Goal: Task Accomplishment & Management: Use online tool/utility

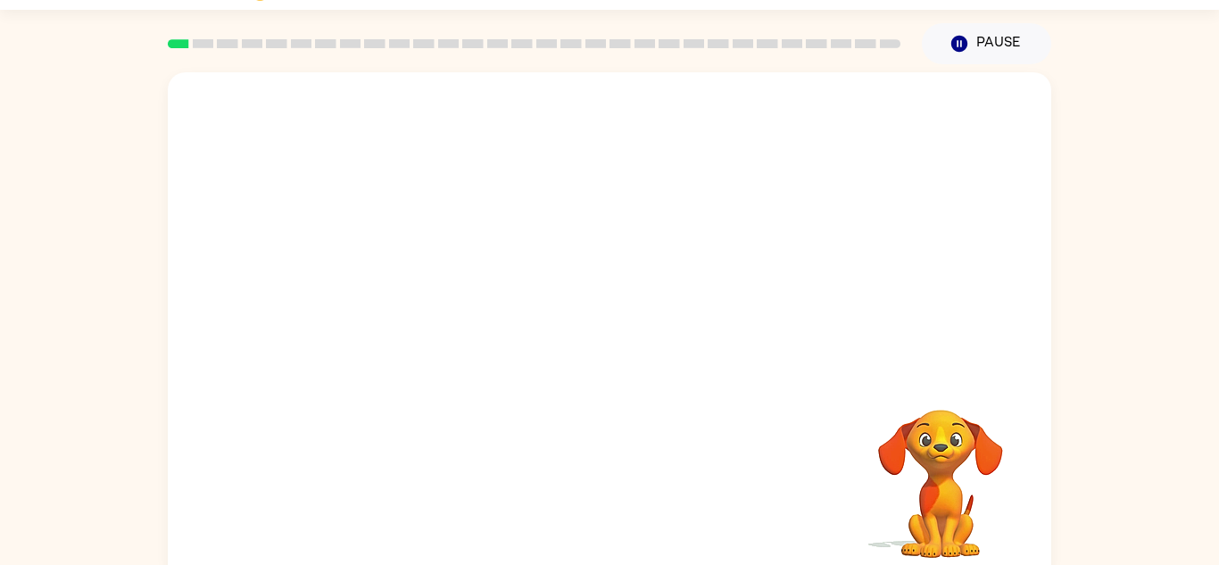
scroll to position [62, 0]
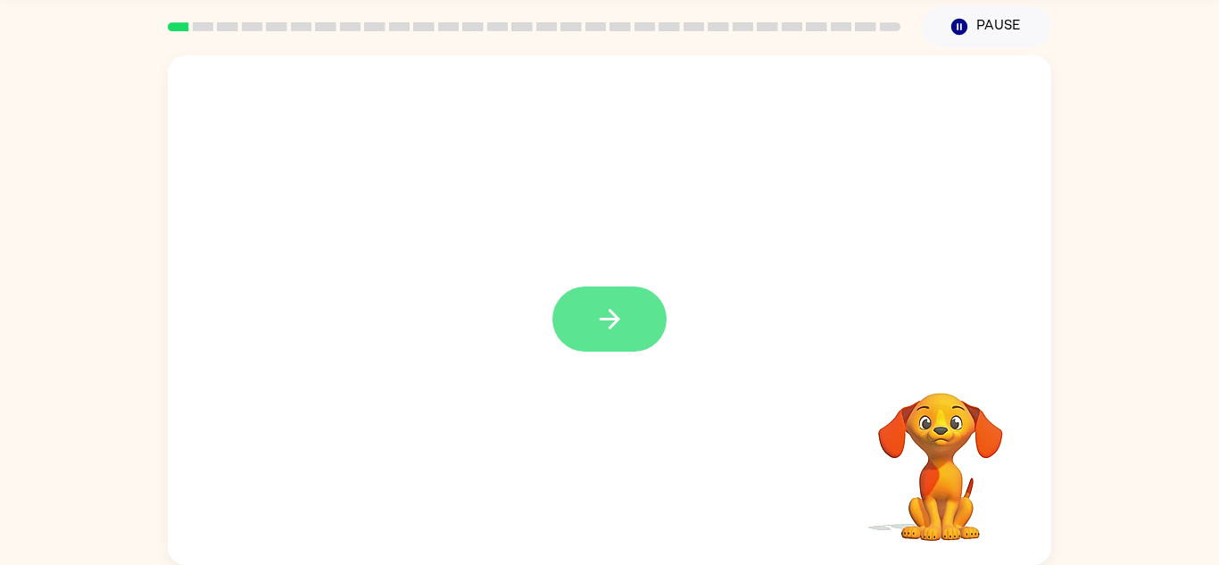
click at [642, 330] on button "button" at bounding box center [609, 318] width 114 height 65
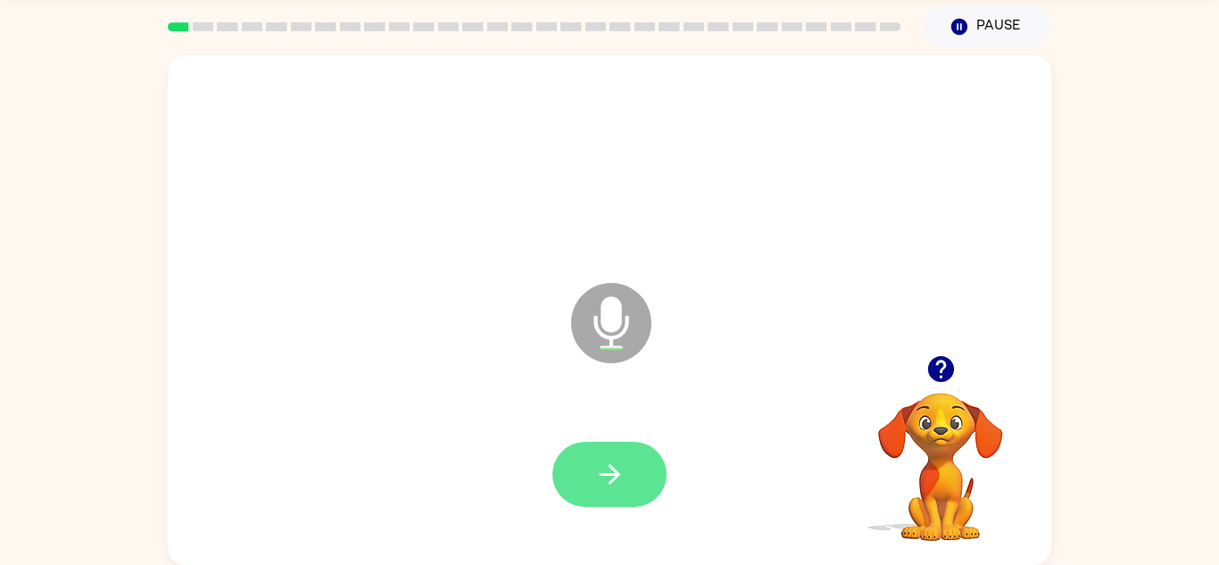
click at [610, 469] on icon "button" at bounding box center [609, 474] width 31 height 31
click at [589, 490] on button "button" at bounding box center [609, 474] width 114 height 65
click at [628, 472] on button "button" at bounding box center [609, 474] width 114 height 65
click at [615, 471] on icon "button" at bounding box center [609, 474] width 21 height 21
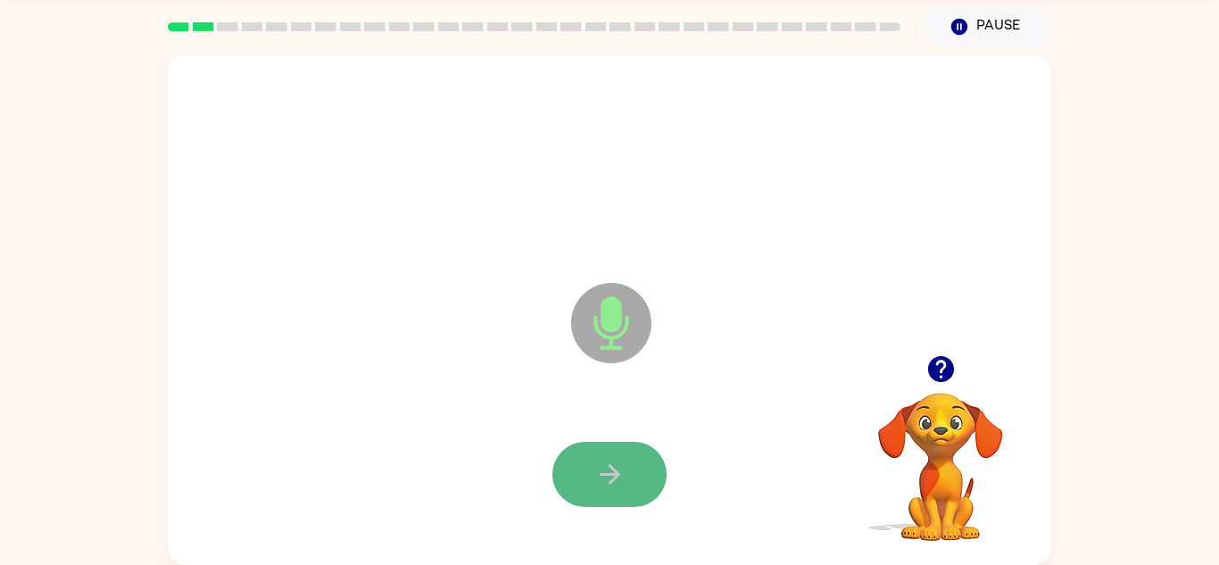
click at [616, 463] on icon "button" at bounding box center [609, 474] width 31 height 31
click at [609, 476] on icon "button" at bounding box center [609, 474] width 31 height 31
click at [596, 476] on icon "button" at bounding box center [609, 474] width 31 height 31
click at [608, 485] on icon "button" at bounding box center [609, 474] width 31 height 31
click at [607, 485] on icon "button" at bounding box center [609, 474] width 31 height 31
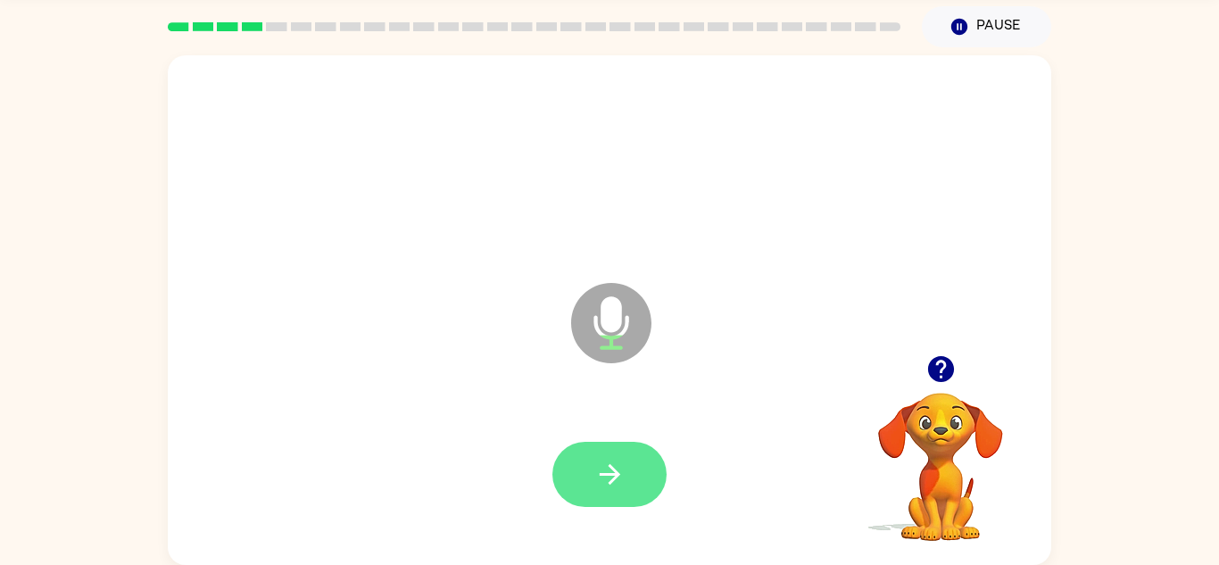
click at [613, 490] on button "button" at bounding box center [609, 474] width 114 height 65
click at [610, 493] on button "button" at bounding box center [609, 474] width 114 height 65
click at [616, 488] on icon "button" at bounding box center [609, 474] width 31 height 31
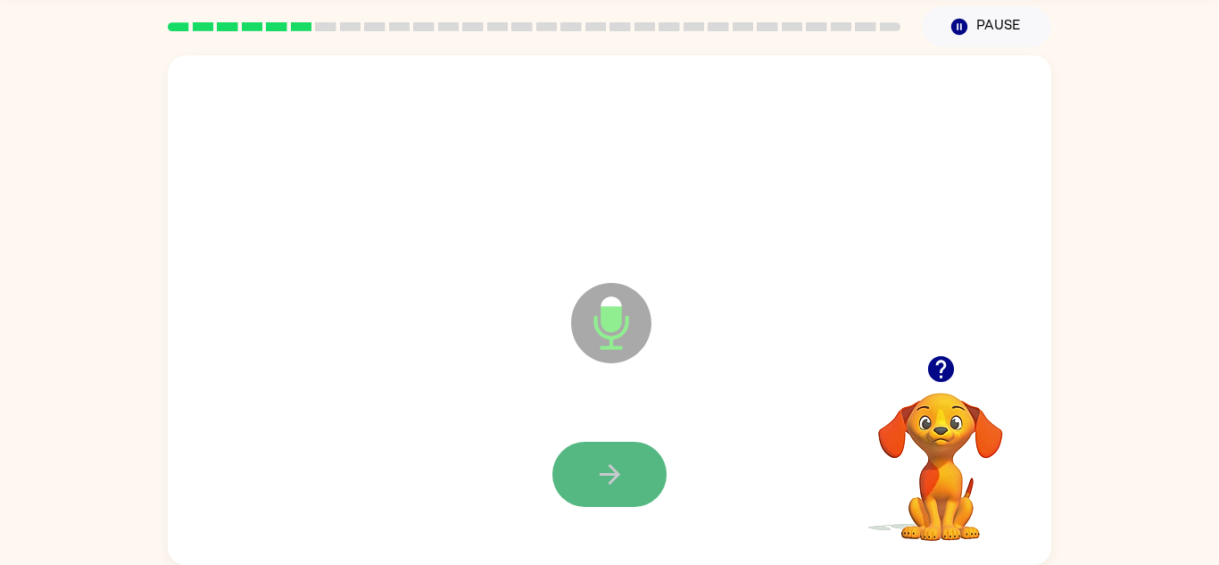
click at [610, 482] on icon "button" at bounding box center [609, 474] width 21 height 21
click at [610, 483] on icon "button" at bounding box center [609, 474] width 21 height 21
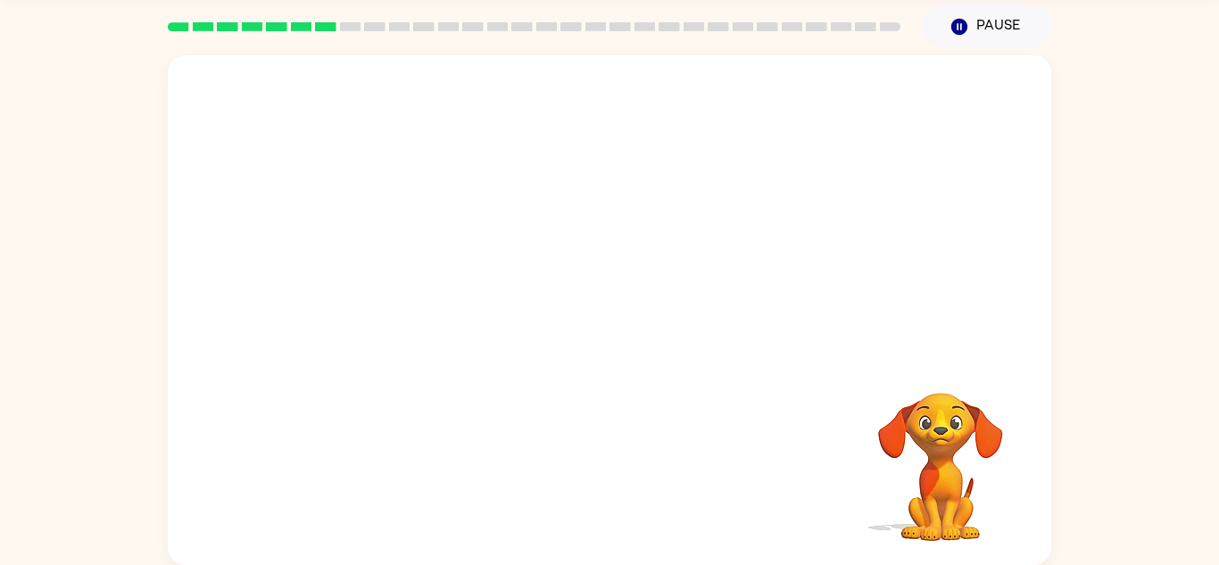
click at [607, 490] on div "Your browser must support playing .mp4 files to use Literably. Please try using…" at bounding box center [609, 309] width 883 height 509
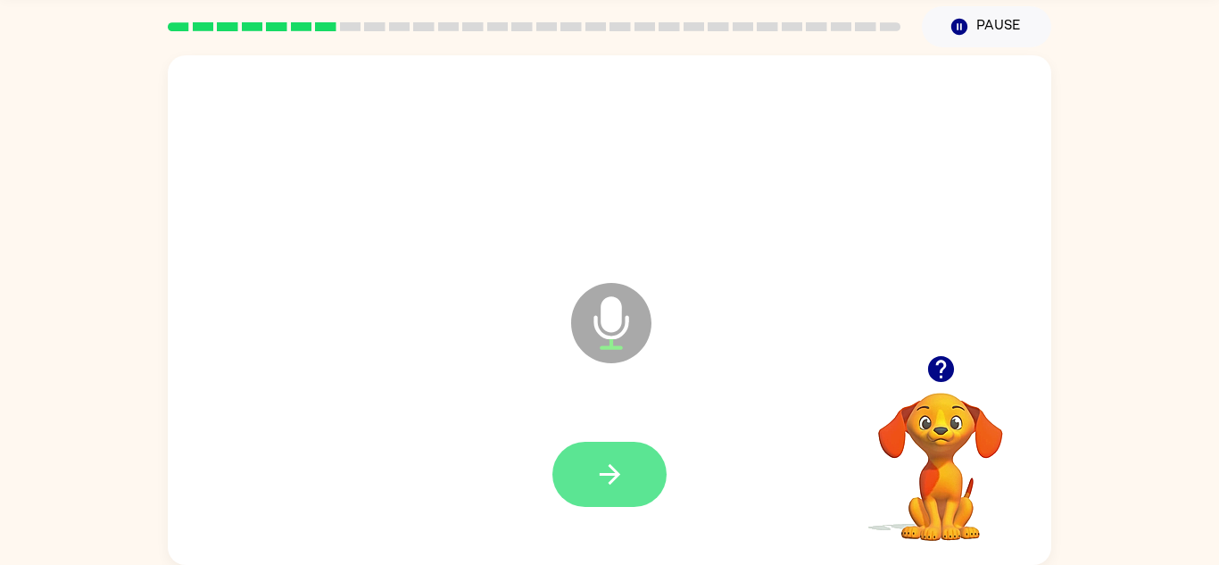
click at [648, 479] on button "button" at bounding box center [609, 474] width 114 height 65
click at [623, 487] on icon "button" at bounding box center [609, 474] width 31 height 31
click at [589, 482] on button "button" at bounding box center [609, 474] width 114 height 65
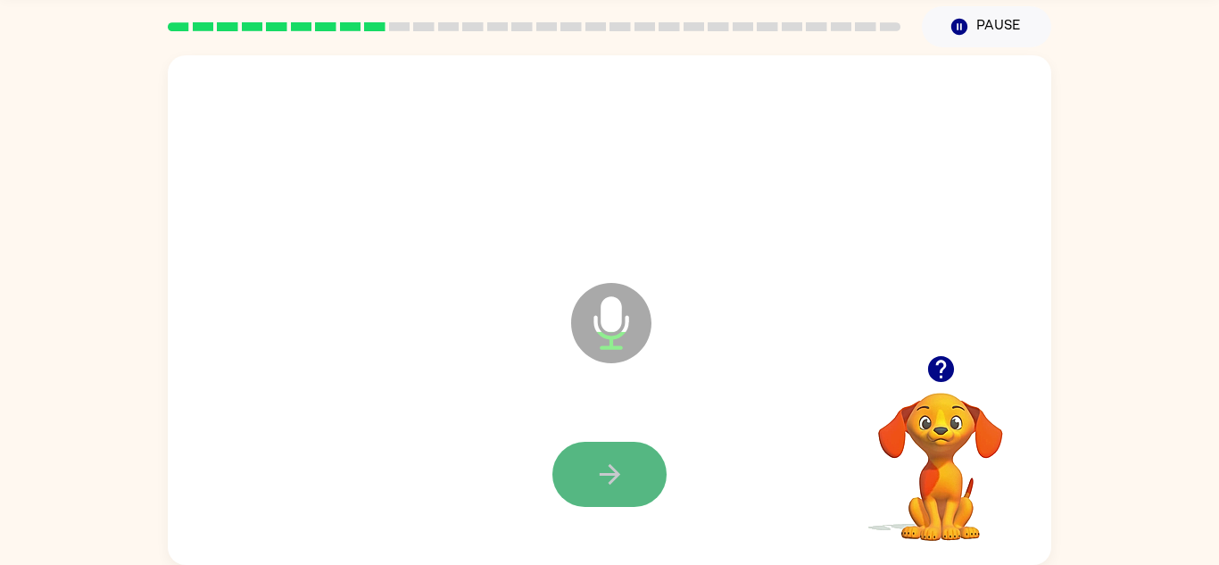
click at [588, 485] on button "button" at bounding box center [609, 474] width 114 height 65
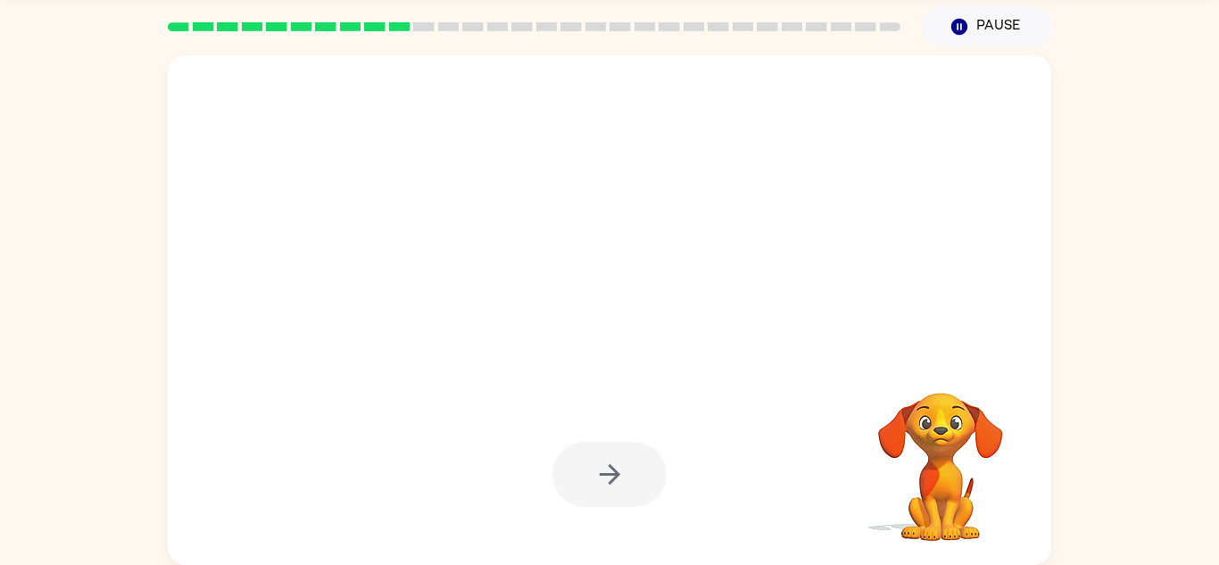
click at [588, 477] on div at bounding box center [609, 474] width 114 height 65
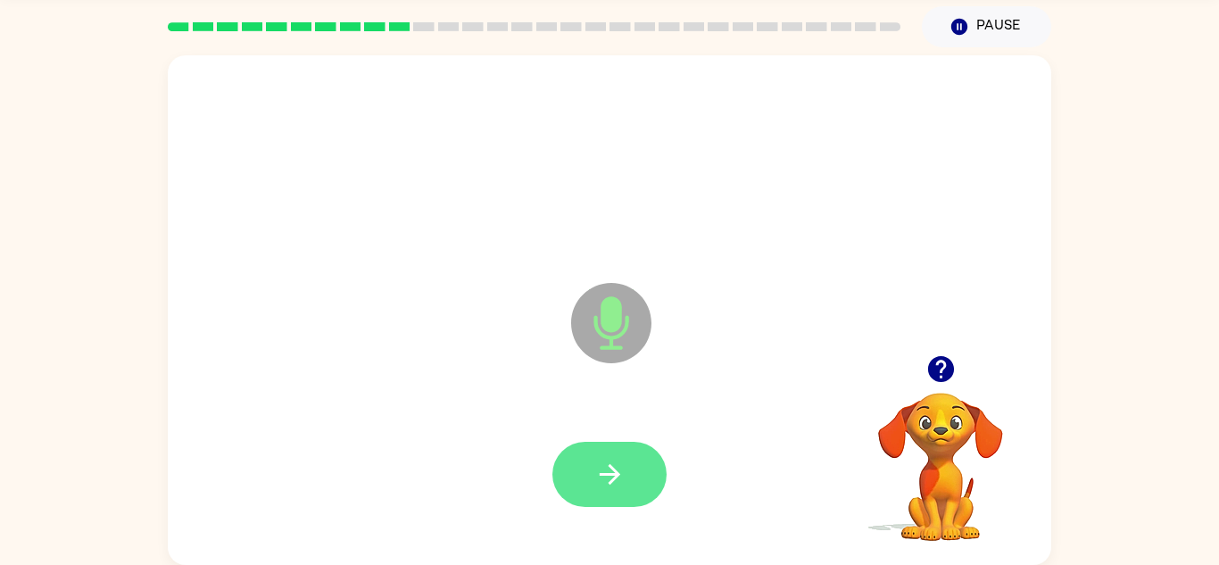
click at [591, 479] on button "button" at bounding box center [609, 474] width 114 height 65
click at [601, 496] on button "button" at bounding box center [609, 474] width 114 height 65
click at [637, 475] on button "button" at bounding box center [609, 474] width 114 height 65
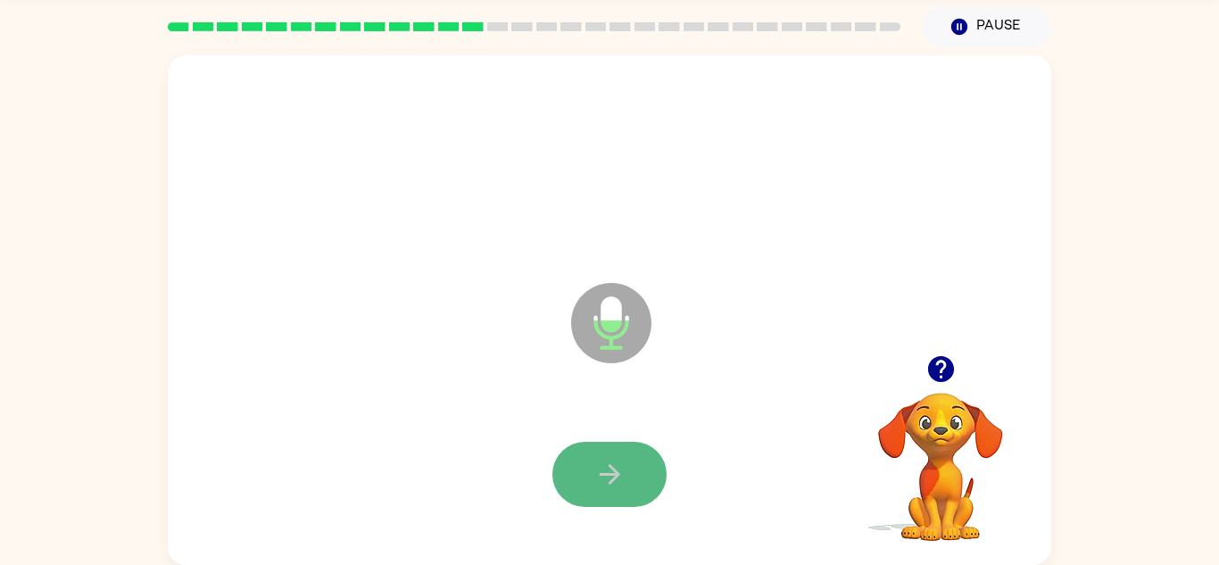
click at [586, 493] on button "button" at bounding box center [609, 474] width 114 height 65
click at [594, 484] on icon "button" at bounding box center [609, 474] width 31 height 31
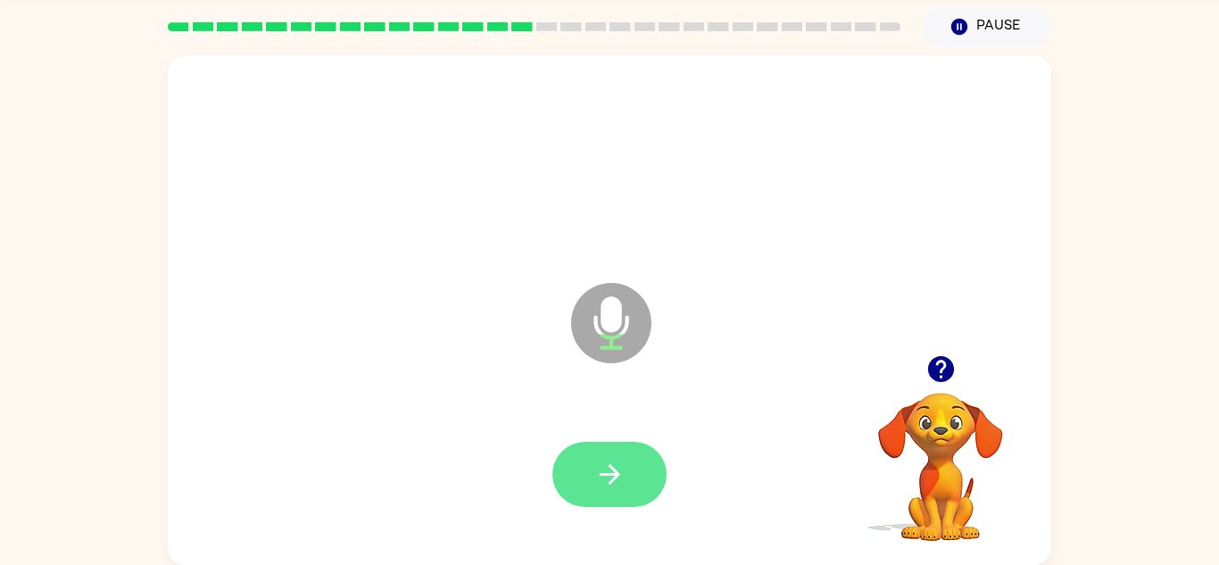
click at [580, 494] on button "button" at bounding box center [609, 474] width 114 height 65
click at [588, 496] on button "button" at bounding box center [609, 474] width 114 height 65
click at [588, 484] on button "button" at bounding box center [609, 474] width 114 height 65
click at [595, 491] on button "button" at bounding box center [609, 474] width 114 height 65
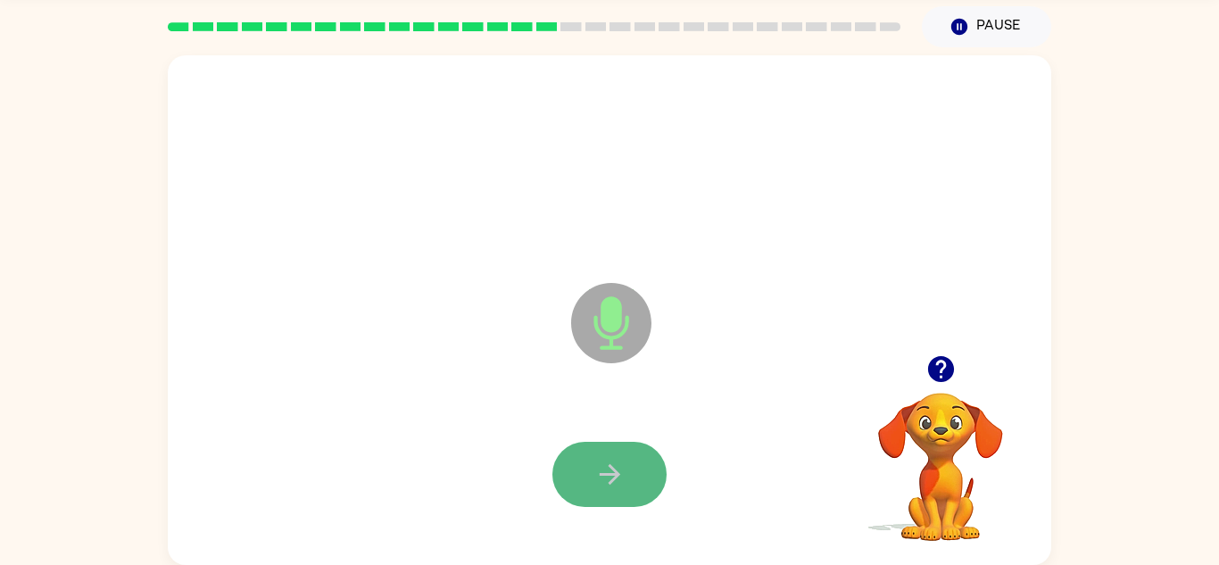
click at [632, 474] on button "button" at bounding box center [609, 474] width 114 height 65
click at [626, 482] on button "button" at bounding box center [609, 474] width 114 height 65
click at [626, 485] on button "button" at bounding box center [609, 474] width 114 height 65
click at [625, 496] on button "button" at bounding box center [609, 474] width 114 height 65
click at [638, 469] on button "button" at bounding box center [609, 474] width 114 height 65
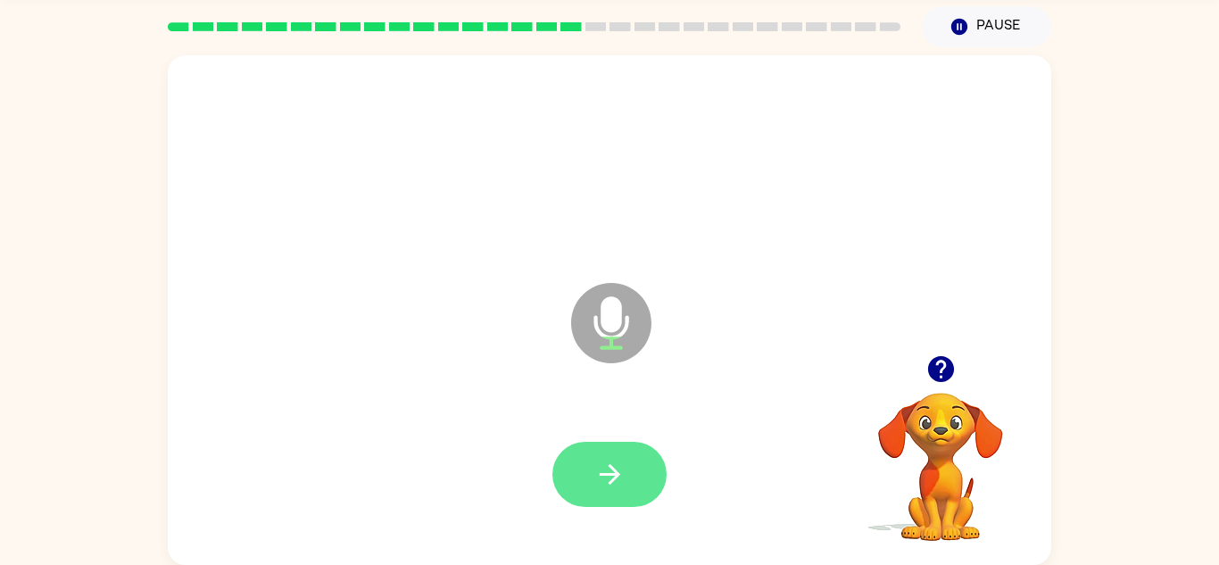
click at [601, 467] on icon "button" at bounding box center [609, 474] width 31 height 31
click at [603, 463] on icon "button" at bounding box center [609, 474] width 31 height 31
click at [599, 477] on icon "button" at bounding box center [609, 474] width 31 height 31
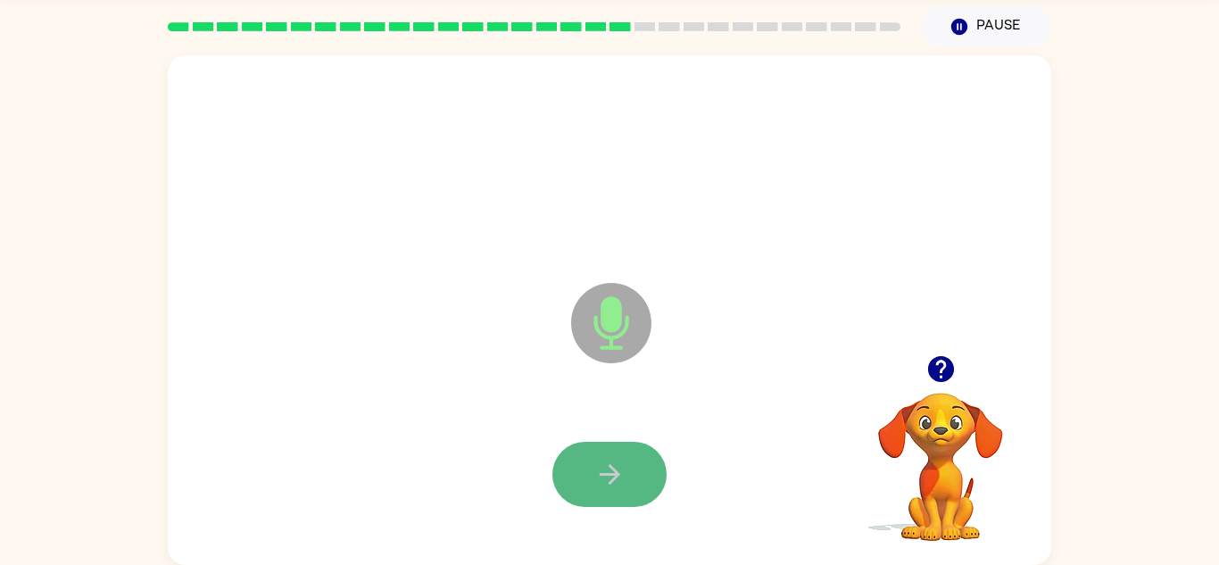
click at [594, 472] on icon "button" at bounding box center [609, 474] width 31 height 31
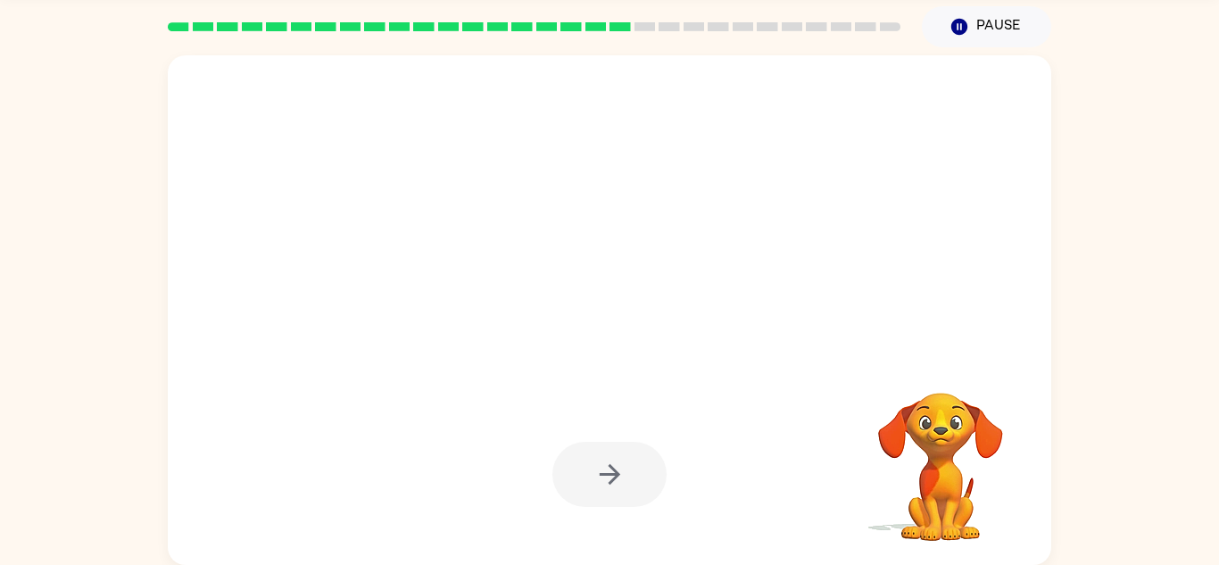
click at [594, 468] on div at bounding box center [609, 474] width 114 height 65
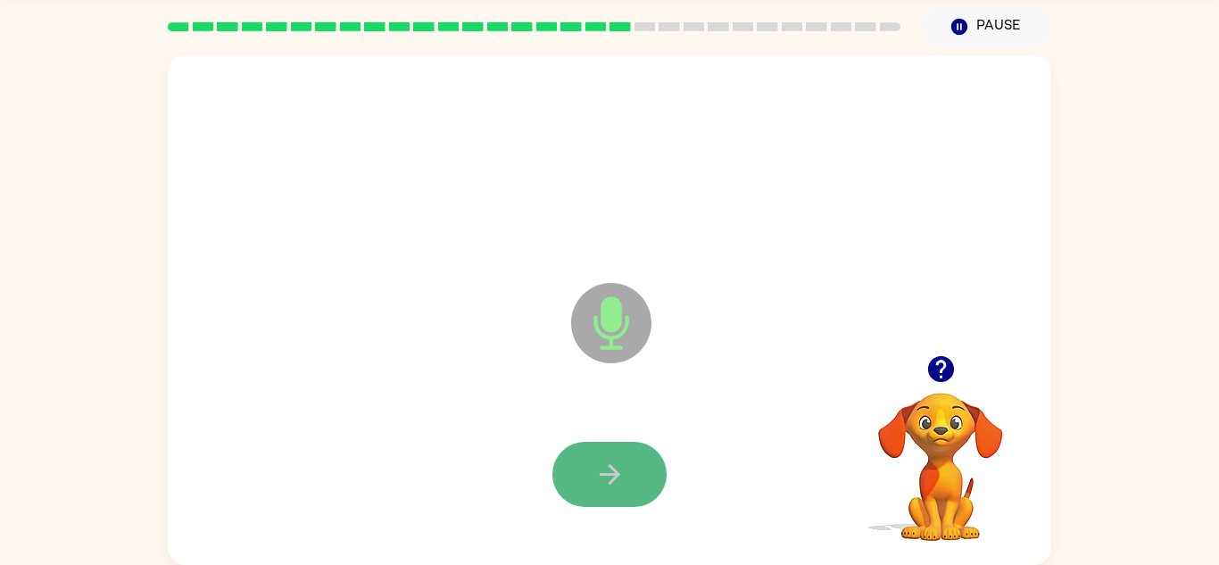
click at [580, 480] on button "button" at bounding box center [609, 474] width 114 height 65
click at [579, 481] on button "button" at bounding box center [609, 474] width 114 height 65
click at [584, 487] on button "button" at bounding box center [609, 474] width 114 height 65
click at [586, 485] on button "button" at bounding box center [609, 474] width 114 height 65
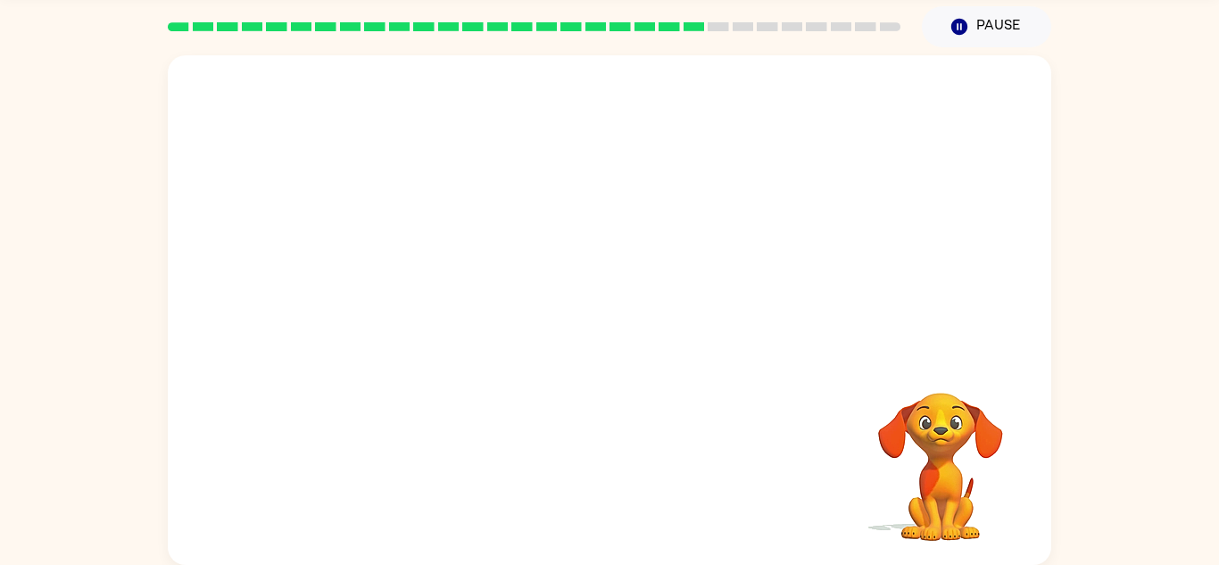
click at [586, 485] on div "Your browser must support playing .mp4 files to use Literably. Please try using…" at bounding box center [609, 309] width 883 height 509
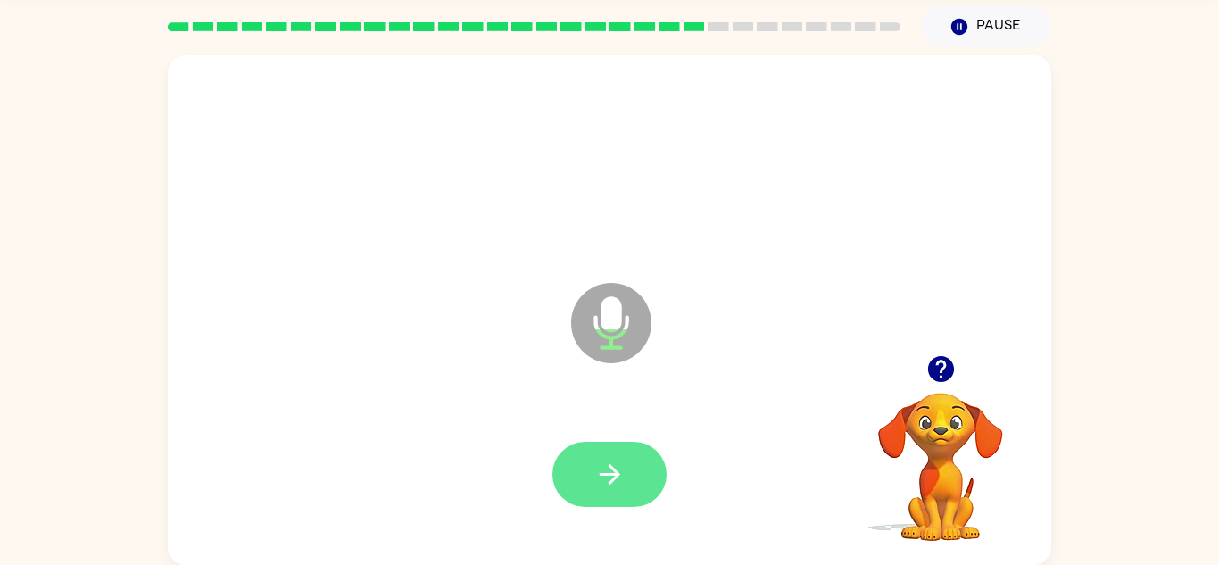
click at [587, 492] on button "button" at bounding box center [609, 474] width 114 height 65
click at [659, 435] on div at bounding box center [610, 475] width 848 height 146
click at [642, 452] on button "button" at bounding box center [609, 474] width 114 height 65
click at [641, 452] on button "button" at bounding box center [609, 474] width 114 height 65
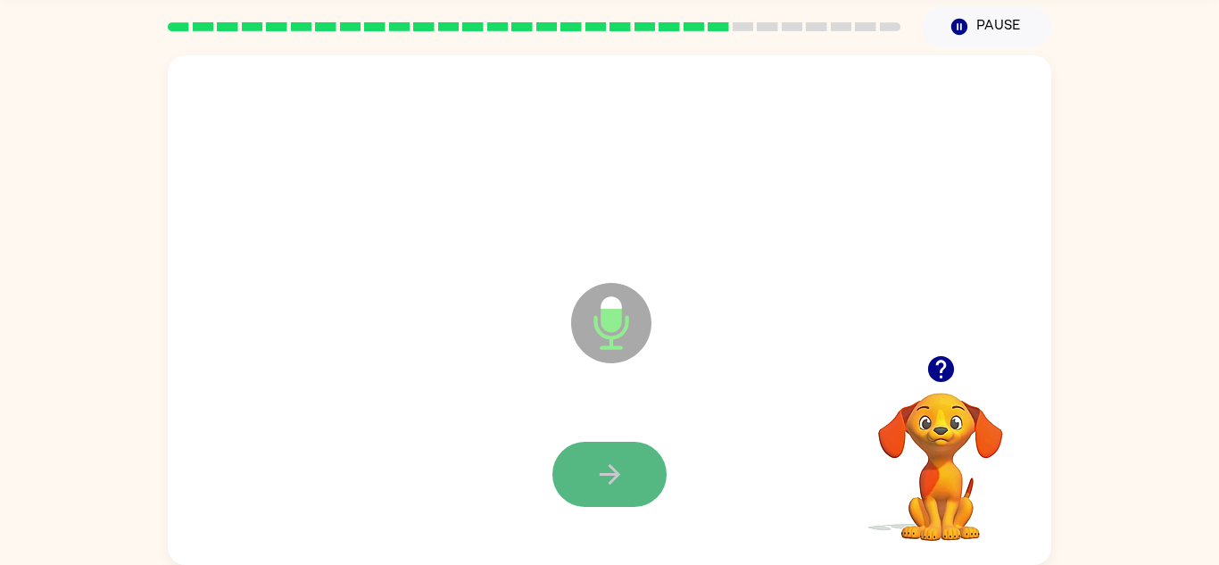
click at [605, 493] on button "button" at bounding box center [609, 474] width 114 height 65
click at [644, 472] on button "button" at bounding box center [609, 474] width 114 height 65
click at [645, 476] on button "button" at bounding box center [609, 474] width 114 height 65
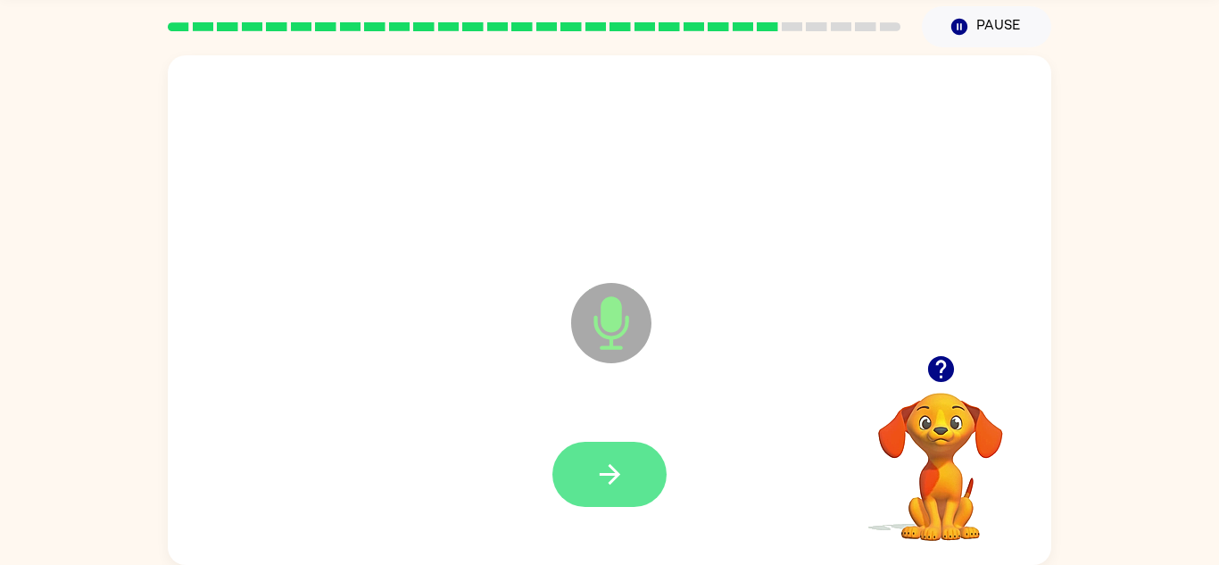
click at [641, 480] on button "button" at bounding box center [609, 474] width 114 height 65
click at [645, 486] on button "button" at bounding box center [609, 474] width 114 height 65
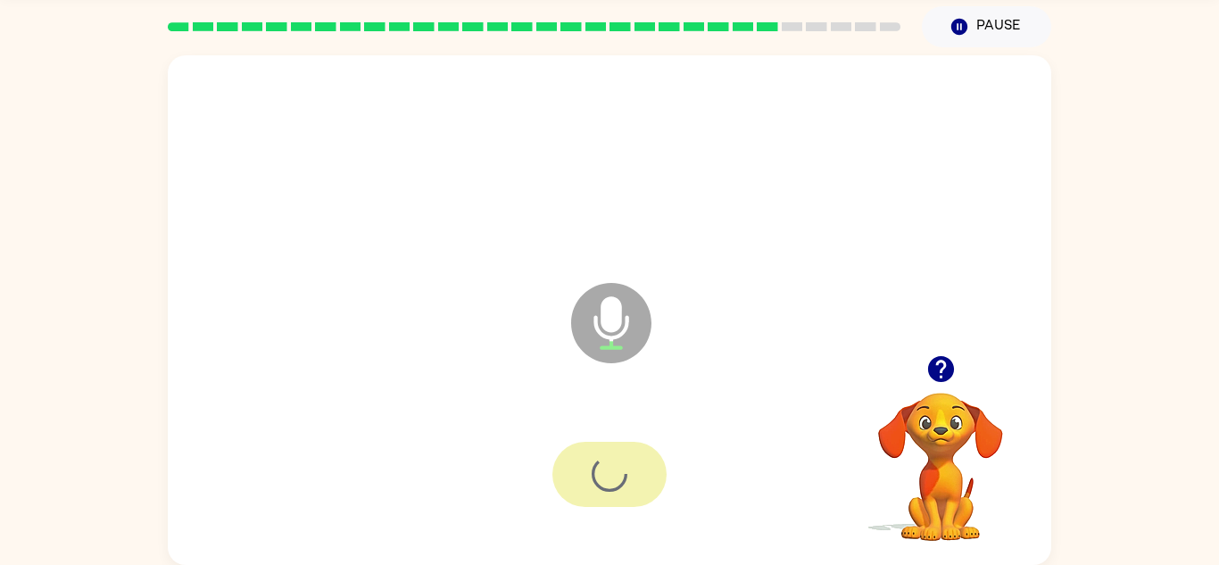
click at [645, 486] on div at bounding box center [609, 474] width 114 height 65
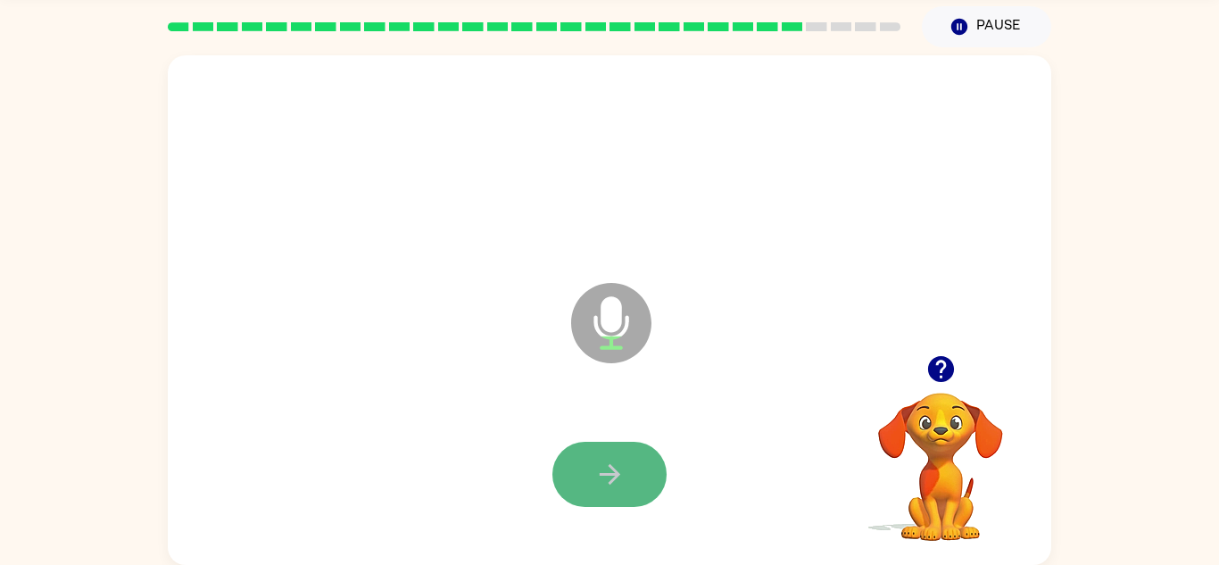
click at [643, 489] on button "button" at bounding box center [609, 474] width 114 height 65
click at [616, 496] on button "button" at bounding box center [609, 474] width 114 height 65
click at [619, 488] on icon "button" at bounding box center [609, 474] width 31 height 31
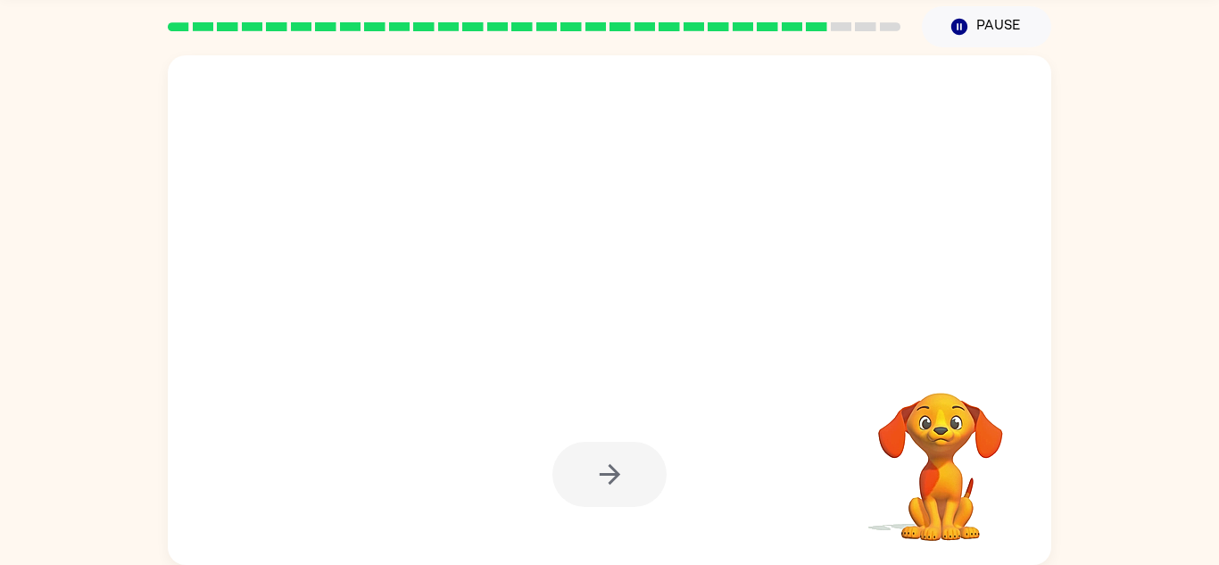
click at [622, 496] on div at bounding box center [609, 474] width 114 height 65
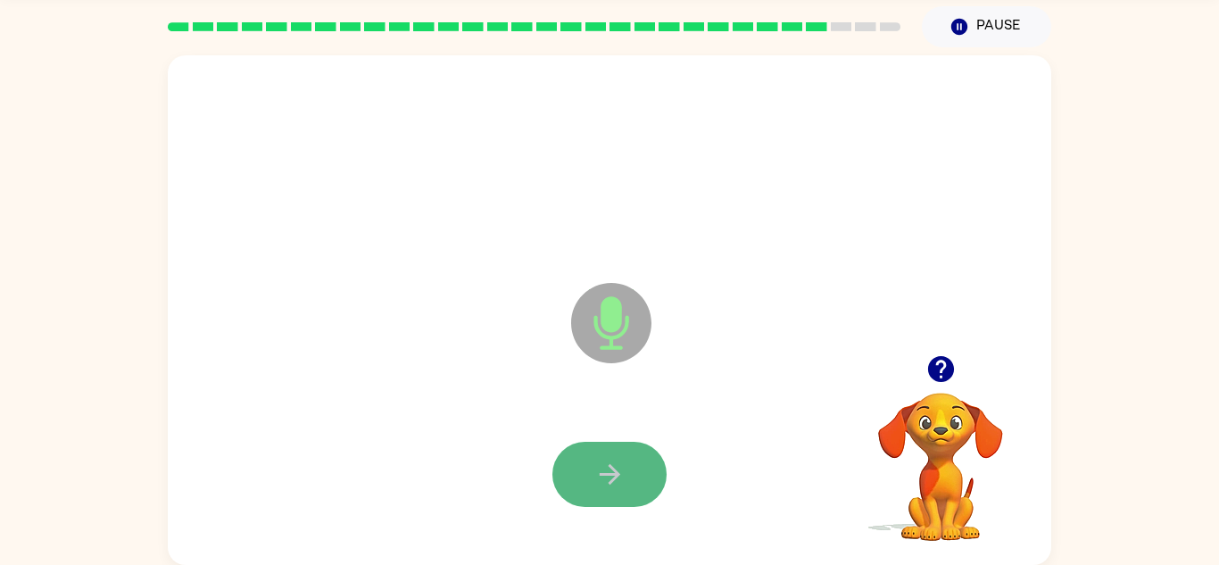
click at [624, 490] on button "button" at bounding box center [609, 474] width 114 height 65
click at [601, 501] on button "button" at bounding box center [609, 474] width 114 height 65
click at [601, 502] on button "button" at bounding box center [609, 474] width 114 height 65
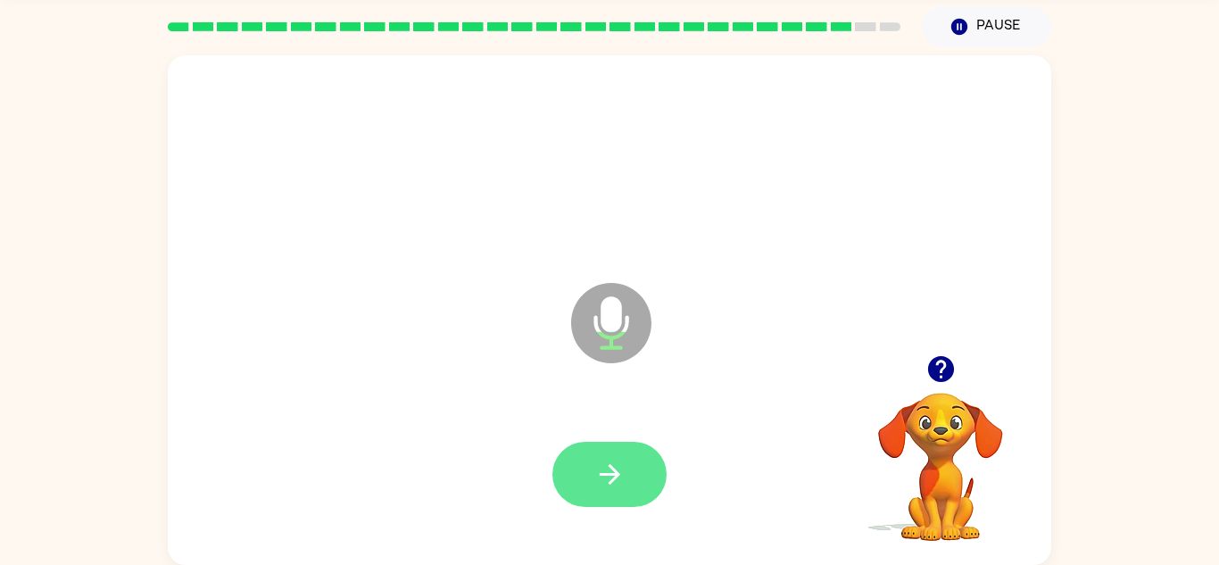
click at [623, 471] on icon "button" at bounding box center [609, 474] width 31 height 31
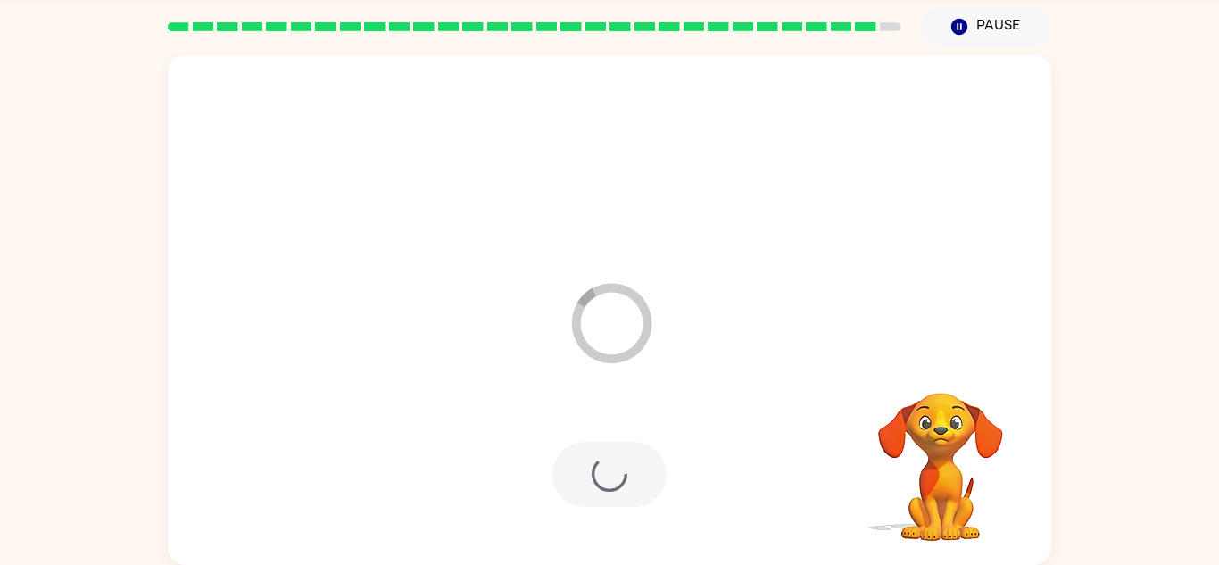
scroll to position [30, 0]
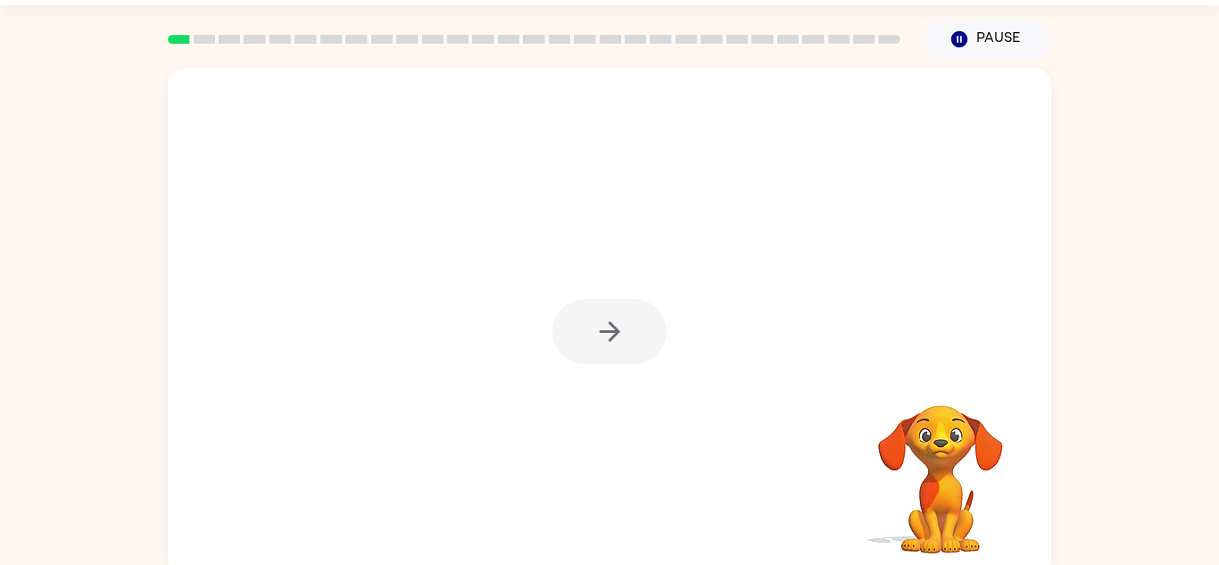
scroll to position [52, 0]
click at [1202, 335] on div "Your browser must support playing .mp4 files to use Literably. Please try using…" at bounding box center [609, 317] width 1219 height 518
click at [600, 335] on icon "button" at bounding box center [609, 329] width 31 height 31
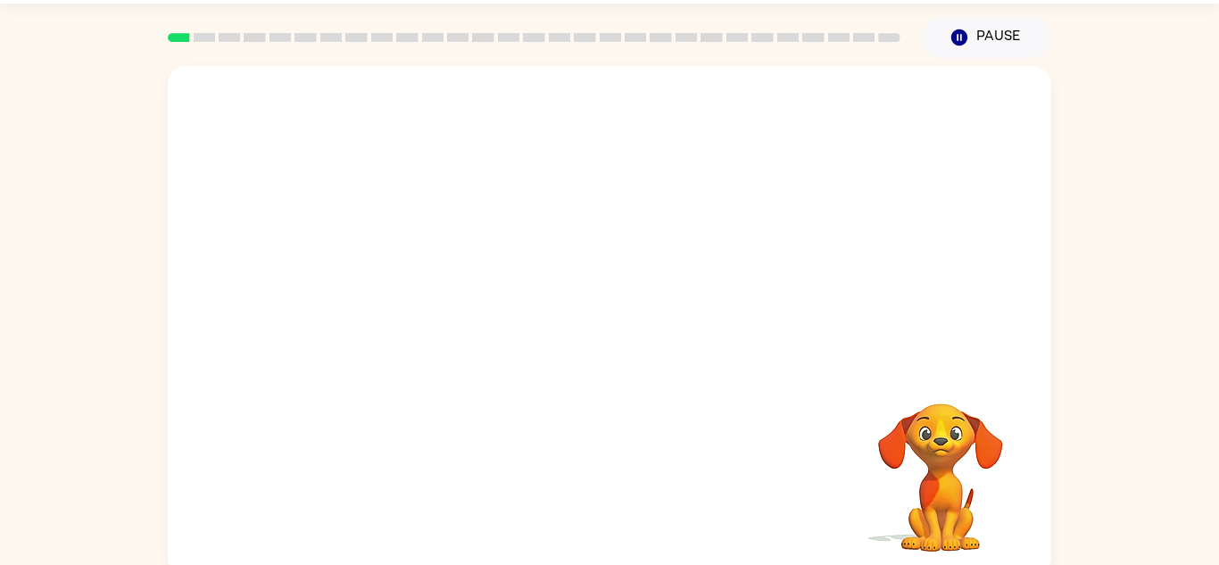
click at [600, 335] on div at bounding box center [609, 320] width 883 height 509
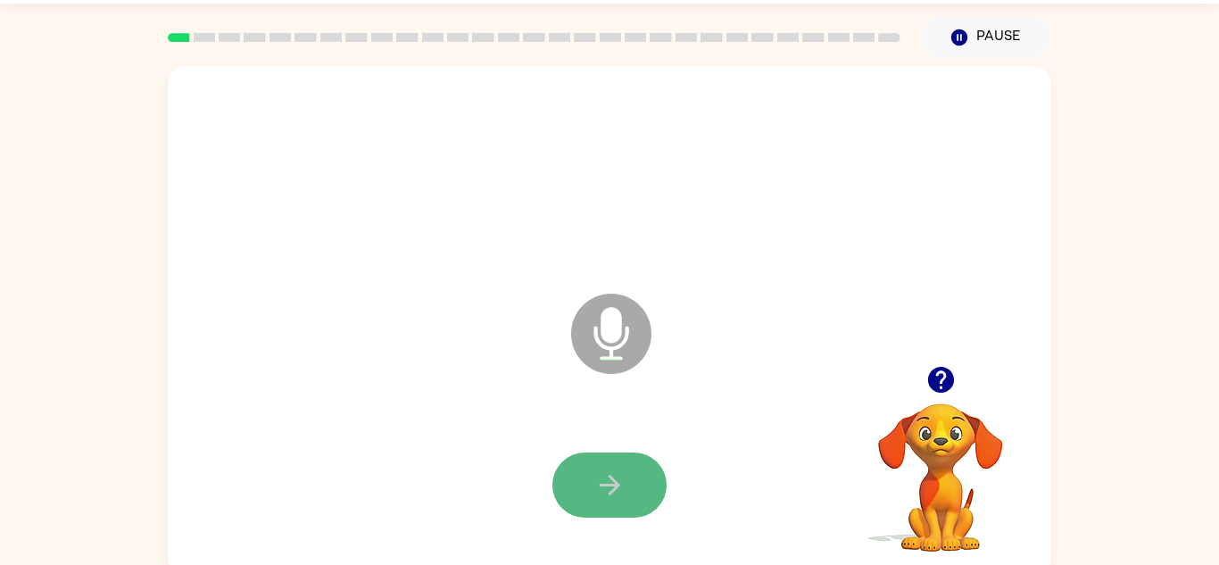
click at [625, 476] on button "button" at bounding box center [609, 484] width 114 height 65
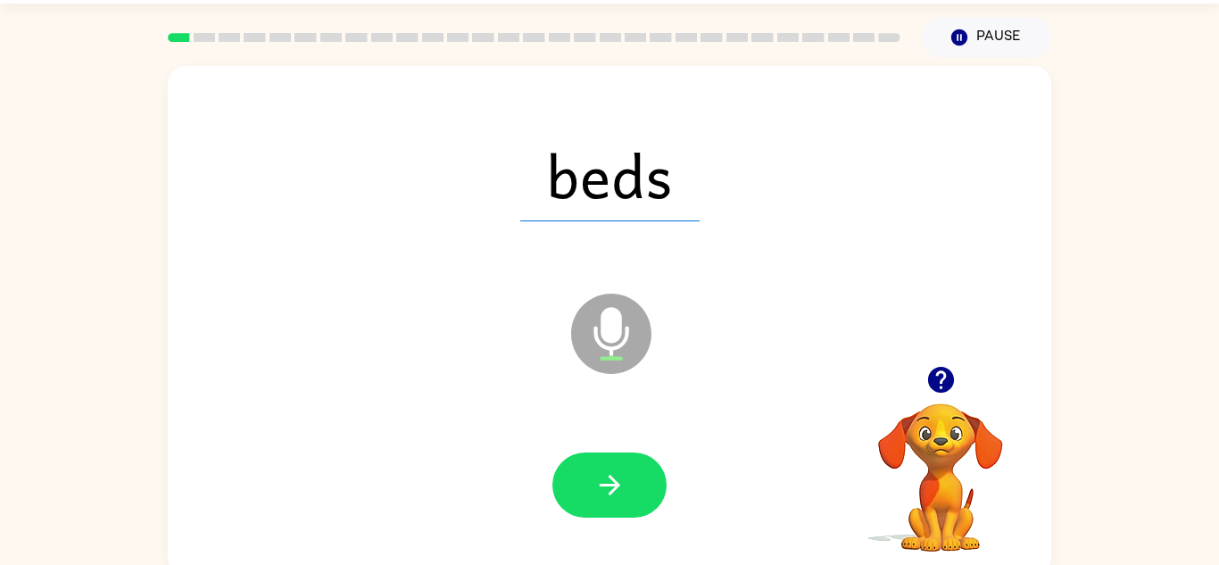
click at [550, 490] on div at bounding box center [610, 485] width 848 height 146
click at [585, 503] on button "button" at bounding box center [609, 484] width 114 height 65
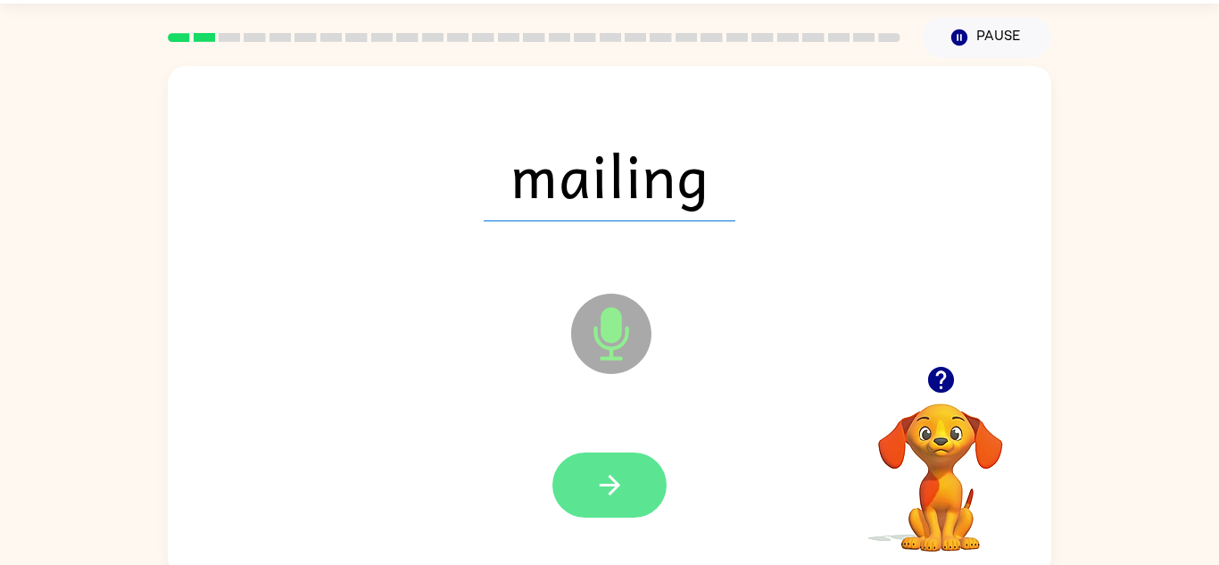
click at [592, 501] on button "button" at bounding box center [609, 484] width 114 height 65
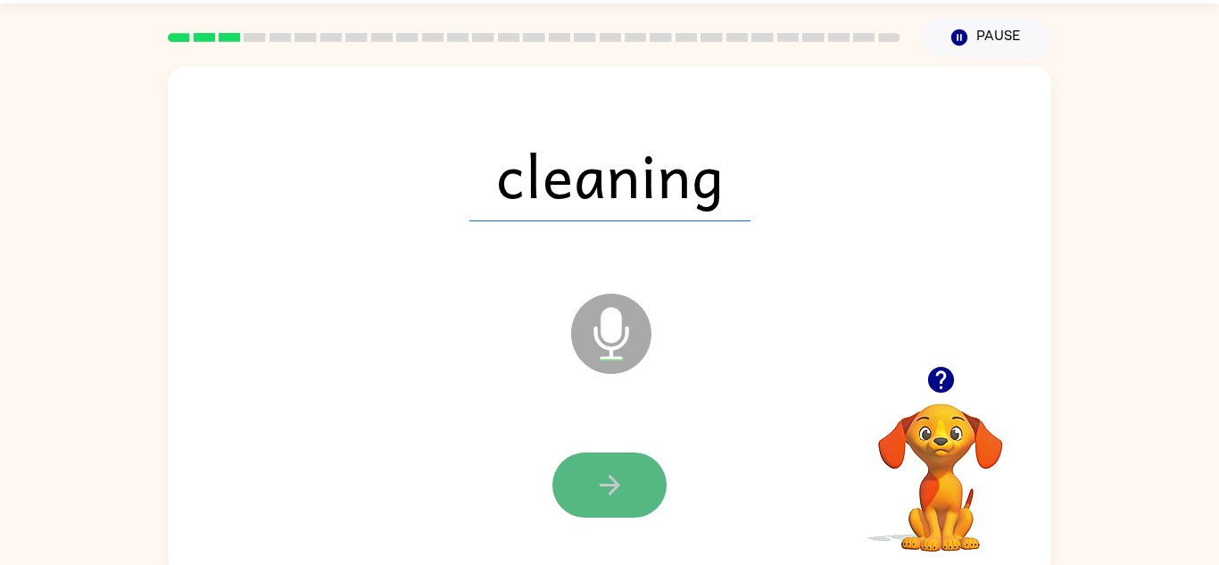
click at [599, 493] on icon "button" at bounding box center [609, 484] width 31 height 31
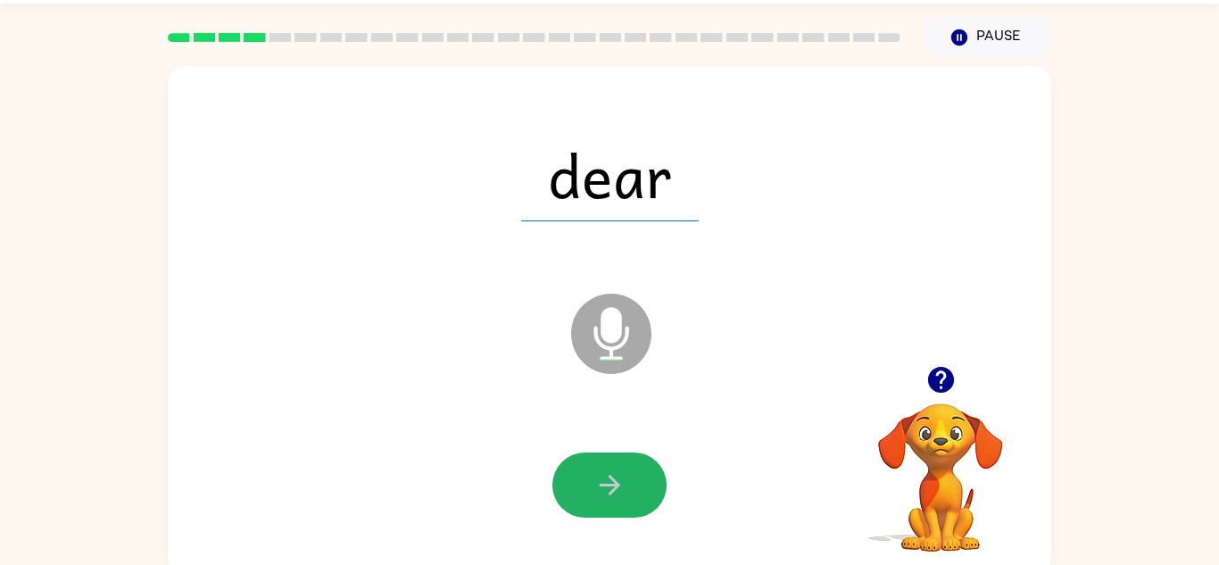
click at [599, 493] on icon "button" at bounding box center [609, 484] width 31 height 31
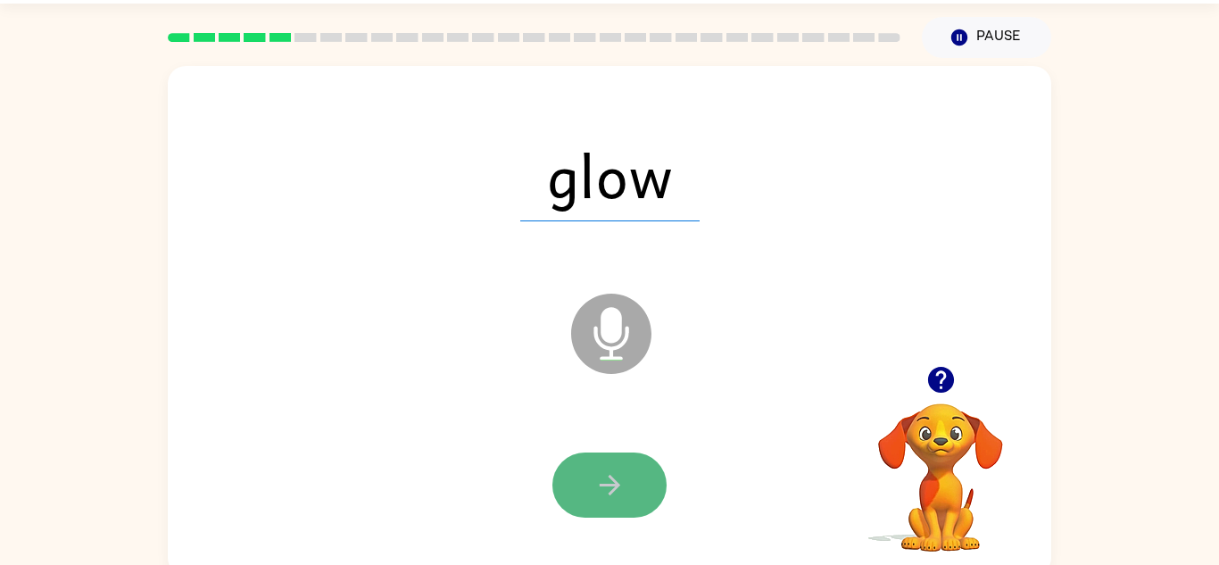
click at [580, 509] on button "button" at bounding box center [609, 484] width 114 height 65
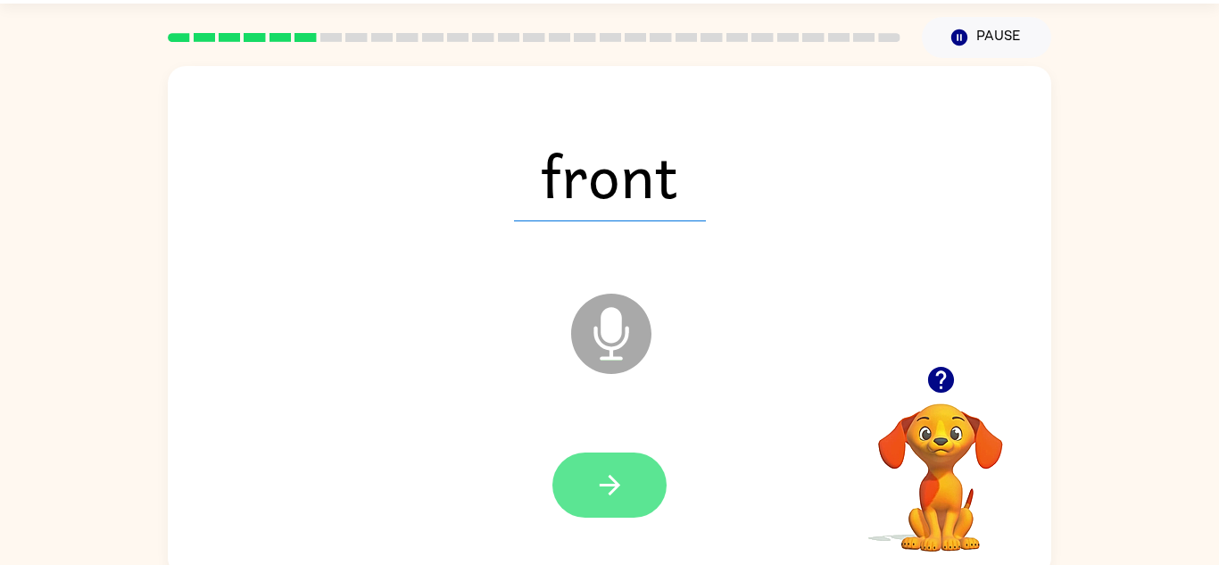
click at [582, 502] on button "button" at bounding box center [609, 484] width 114 height 65
click at [586, 503] on button "button" at bounding box center [609, 484] width 114 height 65
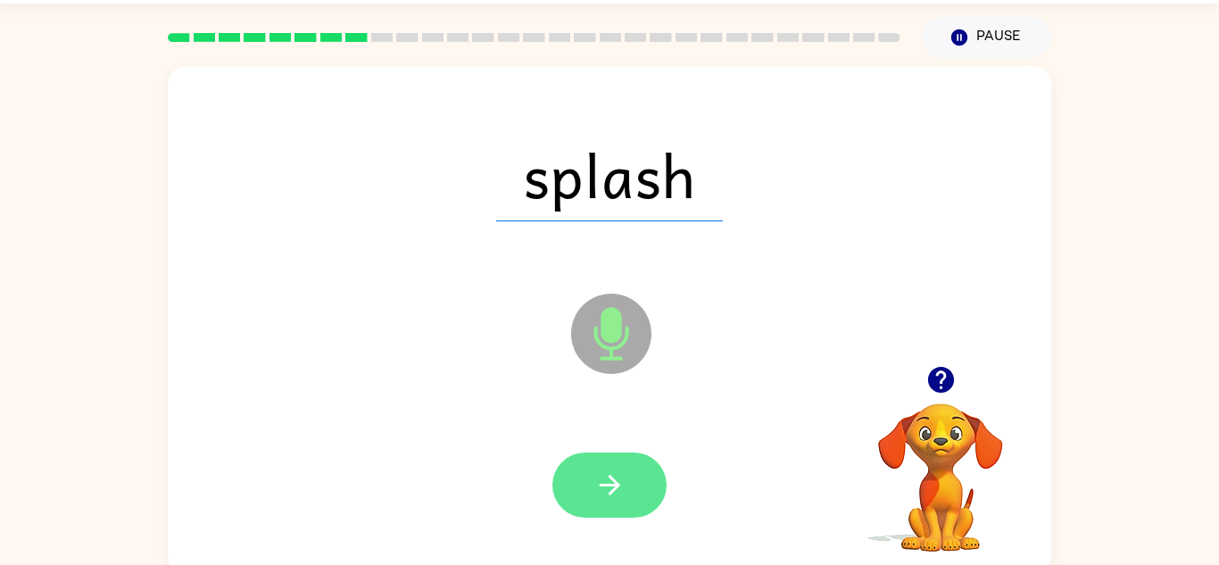
click at [586, 504] on button "button" at bounding box center [609, 484] width 114 height 65
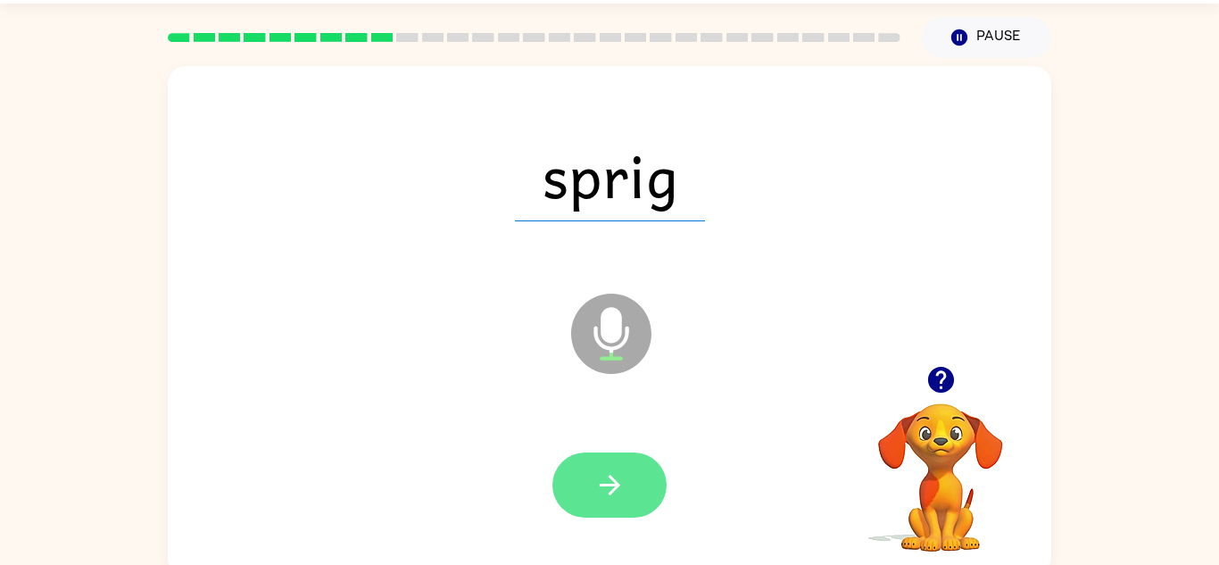
click at [586, 504] on button "button" at bounding box center [609, 484] width 114 height 65
click at [578, 509] on button "button" at bounding box center [609, 484] width 114 height 65
click at [579, 509] on button "button" at bounding box center [609, 484] width 114 height 65
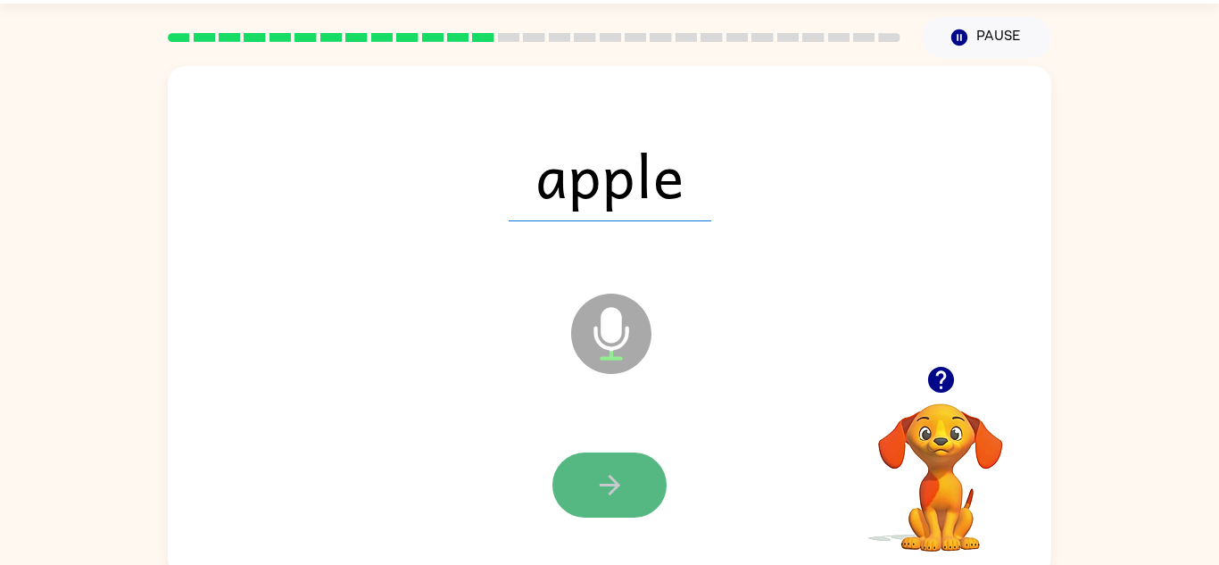
click at [587, 507] on button "button" at bounding box center [609, 484] width 114 height 65
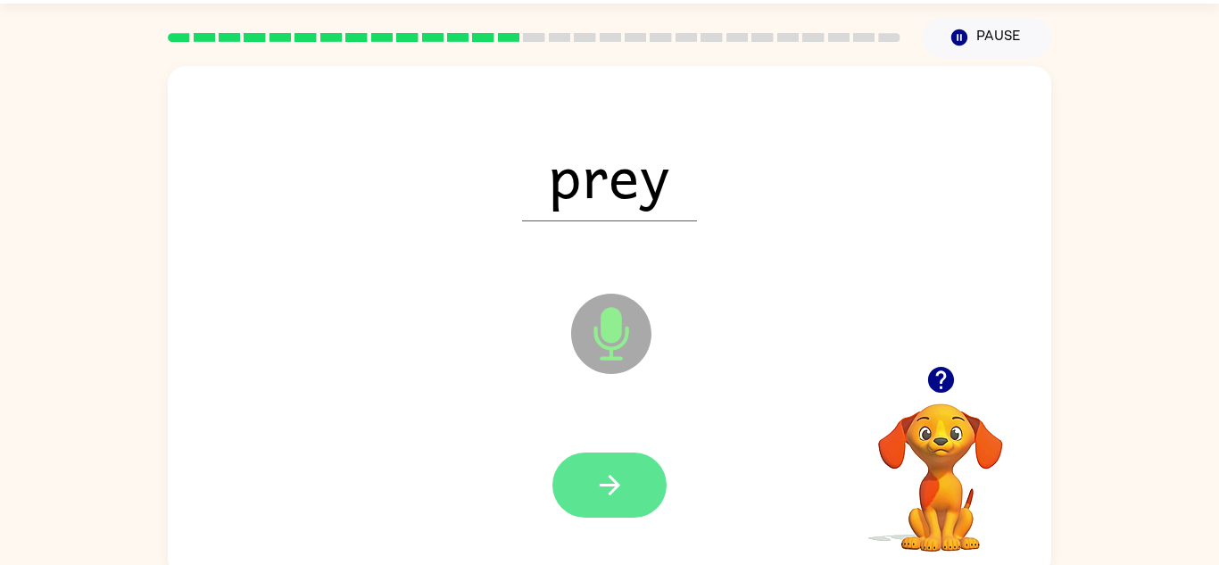
click at [587, 510] on button "button" at bounding box center [609, 484] width 114 height 65
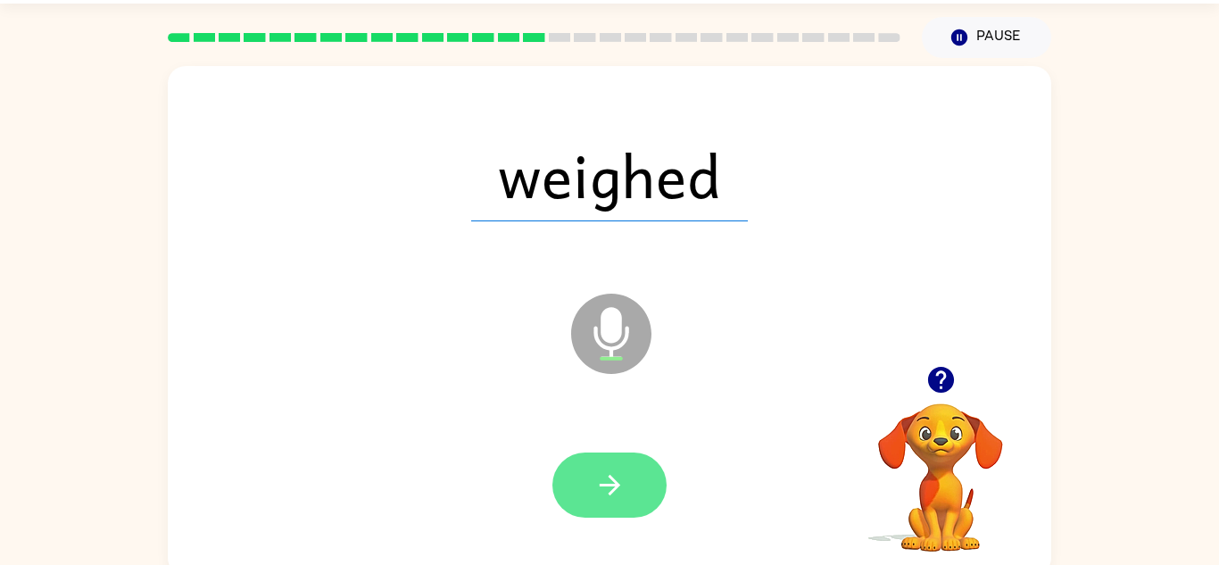
click at [599, 499] on icon "button" at bounding box center [609, 484] width 31 height 31
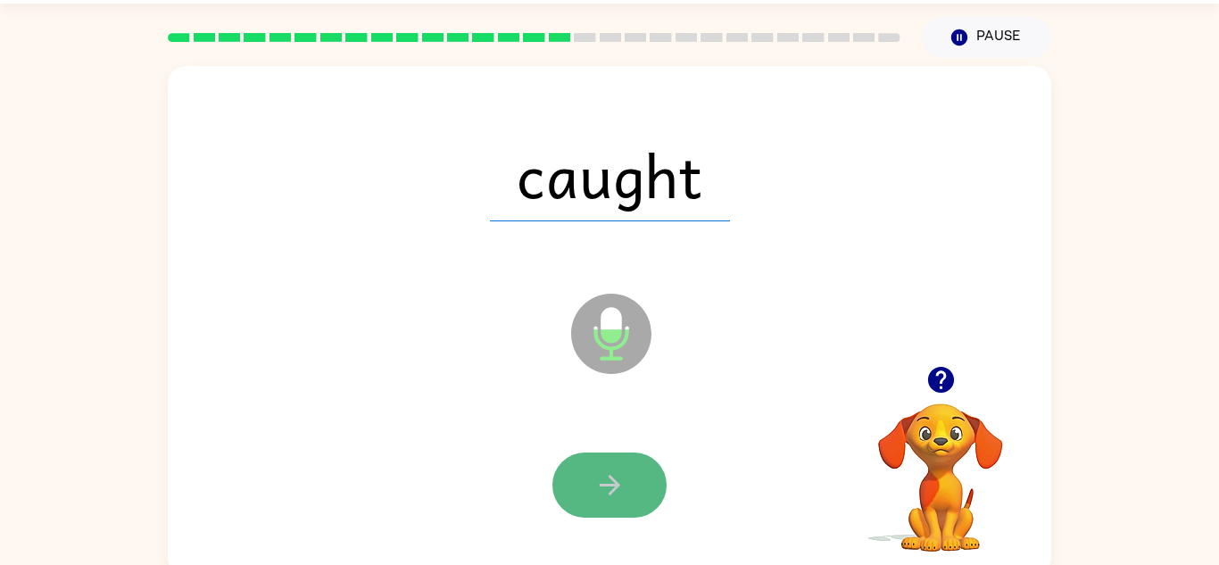
click at [596, 503] on button "button" at bounding box center [609, 484] width 114 height 65
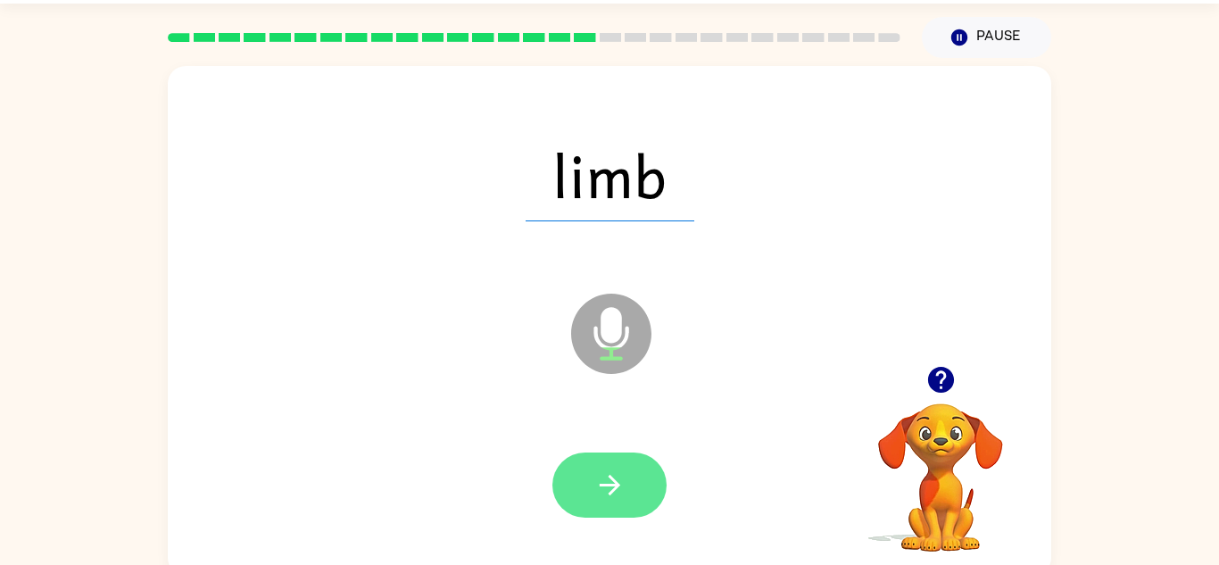
click at [579, 487] on button "button" at bounding box center [609, 484] width 114 height 65
click at [584, 486] on button "button" at bounding box center [609, 484] width 114 height 65
click at [584, 478] on button "button" at bounding box center [609, 484] width 114 height 65
click at [571, 511] on button "button" at bounding box center [609, 484] width 114 height 65
click at [569, 501] on button "button" at bounding box center [609, 484] width 114 height 65
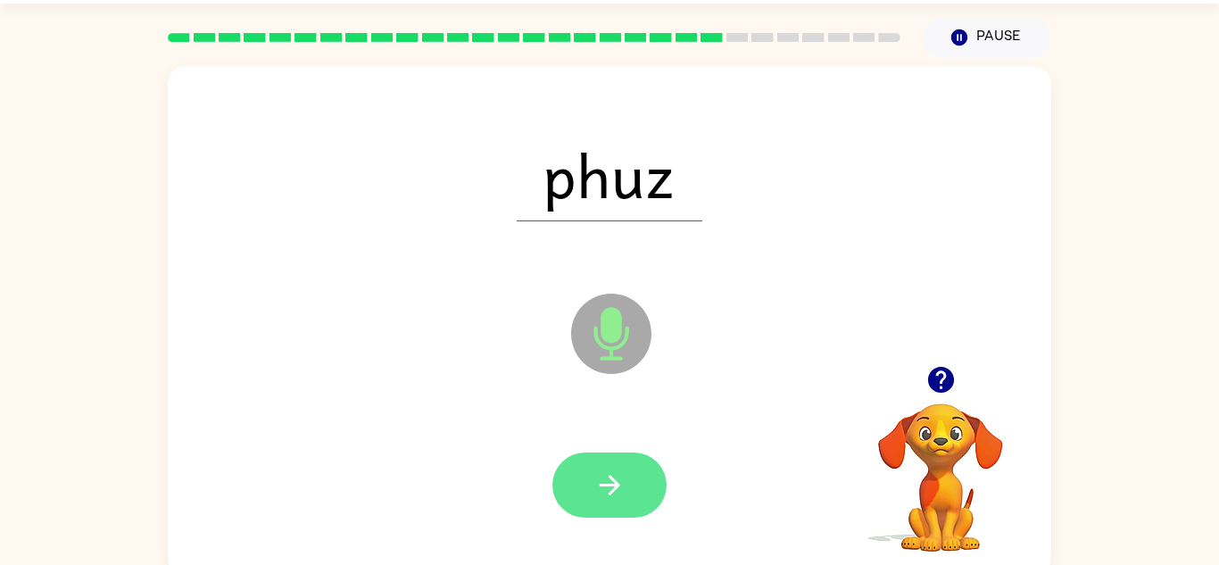
click at [617, 490] on icon "button" at bounding box center [609, 484] width 31 height 31
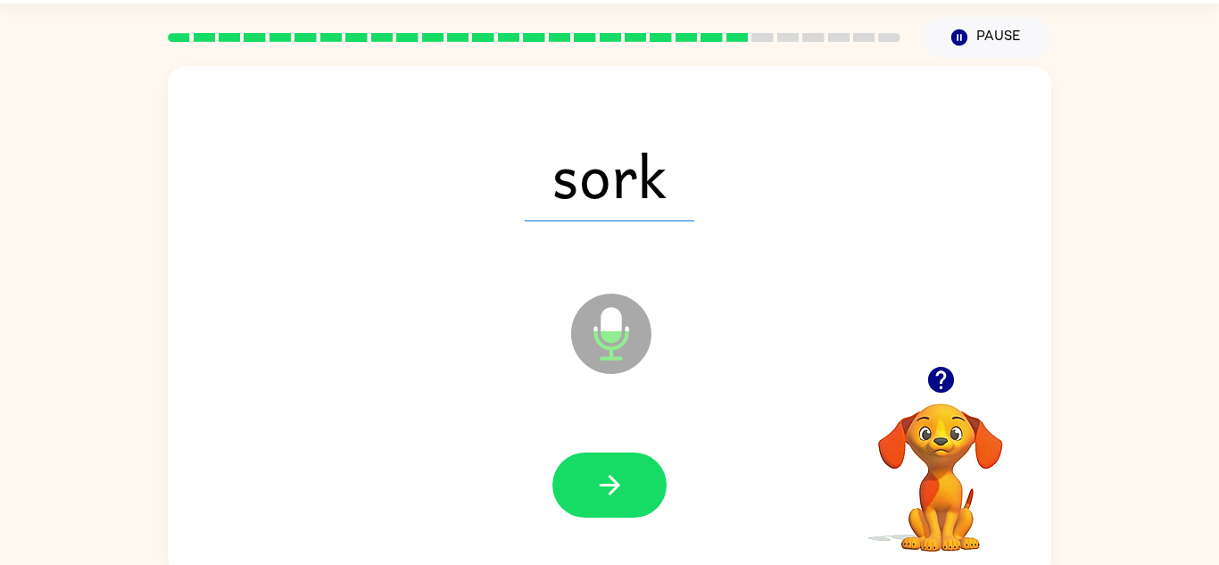
click at [617, 490] on icon "button" at bounding box center [609, 484] width 31 height 31
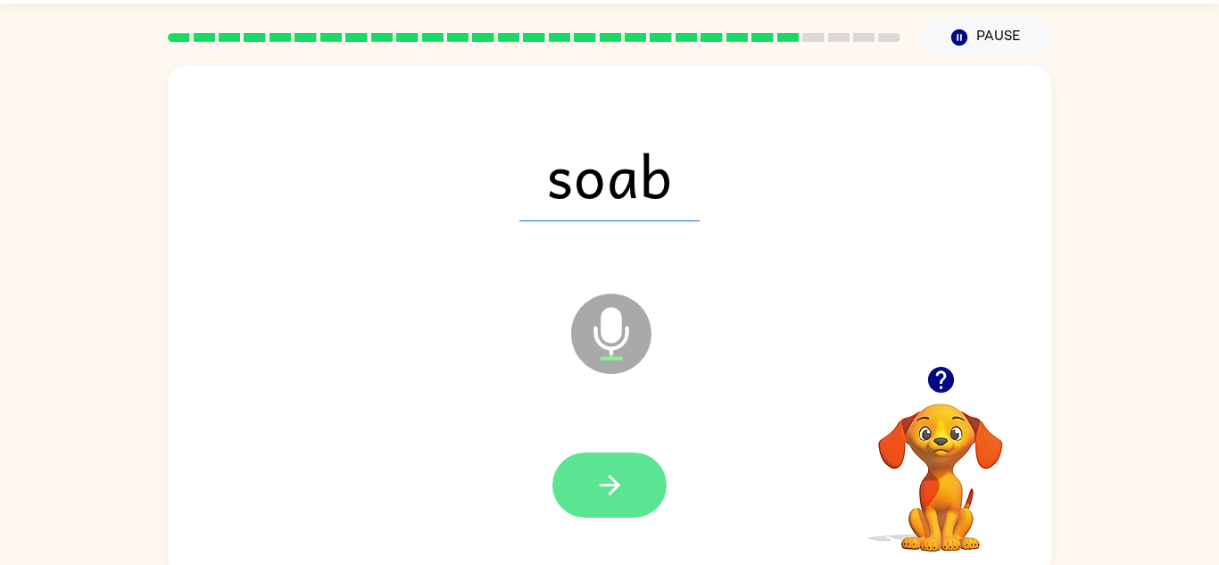
click at [615, 492] on icon "button" at bounding box center [609, 484] width 31 height 31
click at [613, 492] on icon "button" at bounding box center [609, 484] width 31 height 31
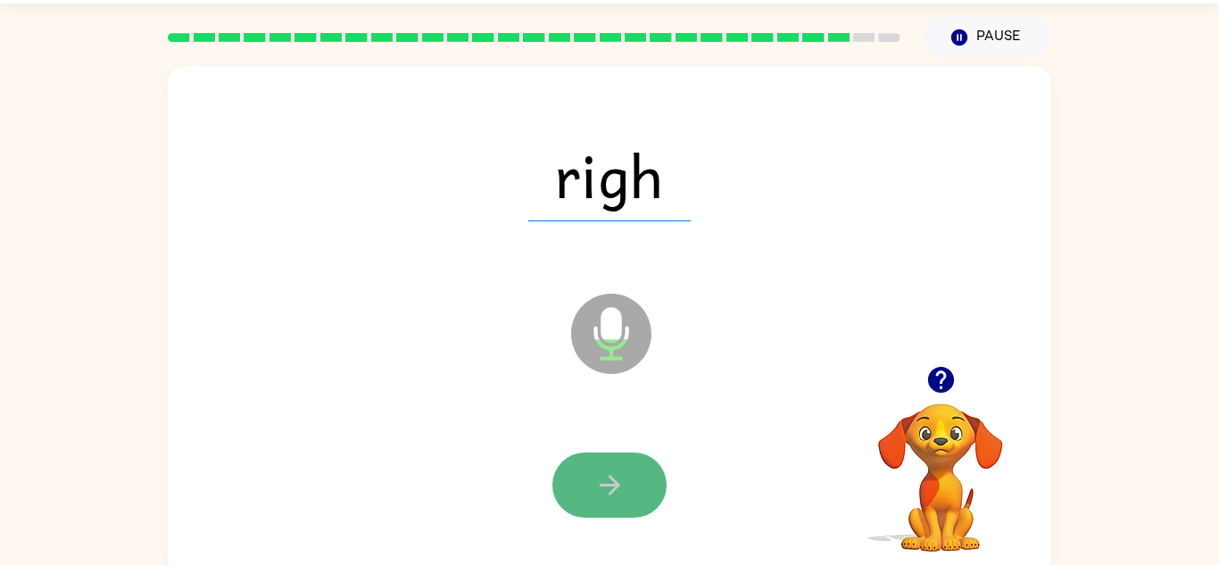
click at [614, 496] on icon "button" at bounding box center [609, 484] width 31 height 31
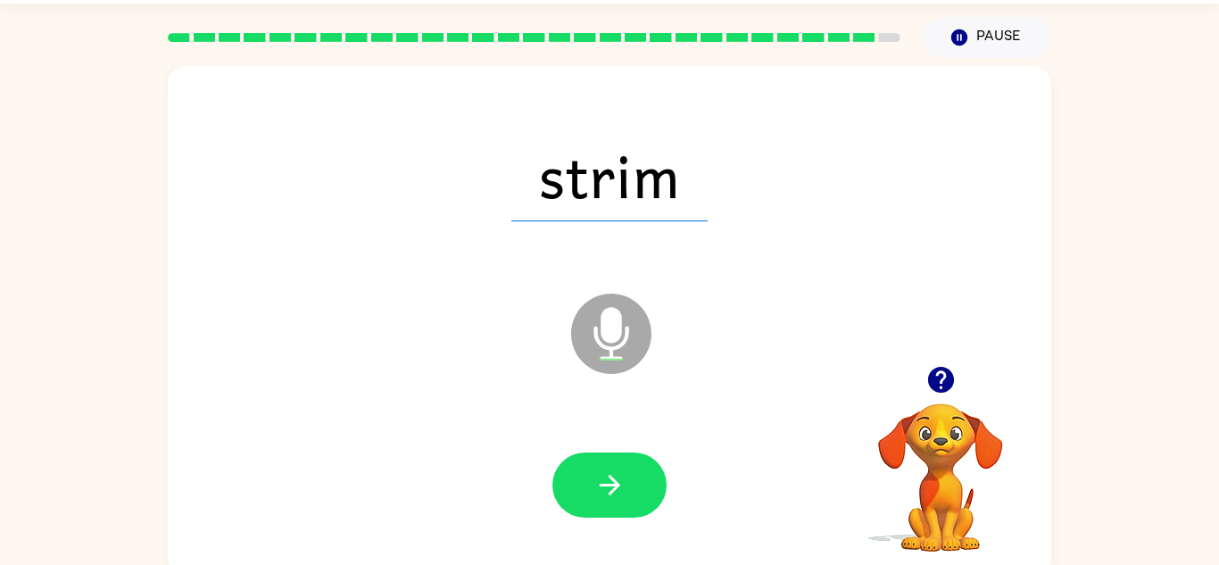
click at [614, 496] on icon "button" at bounding box center [609, 484] width 31 height 31
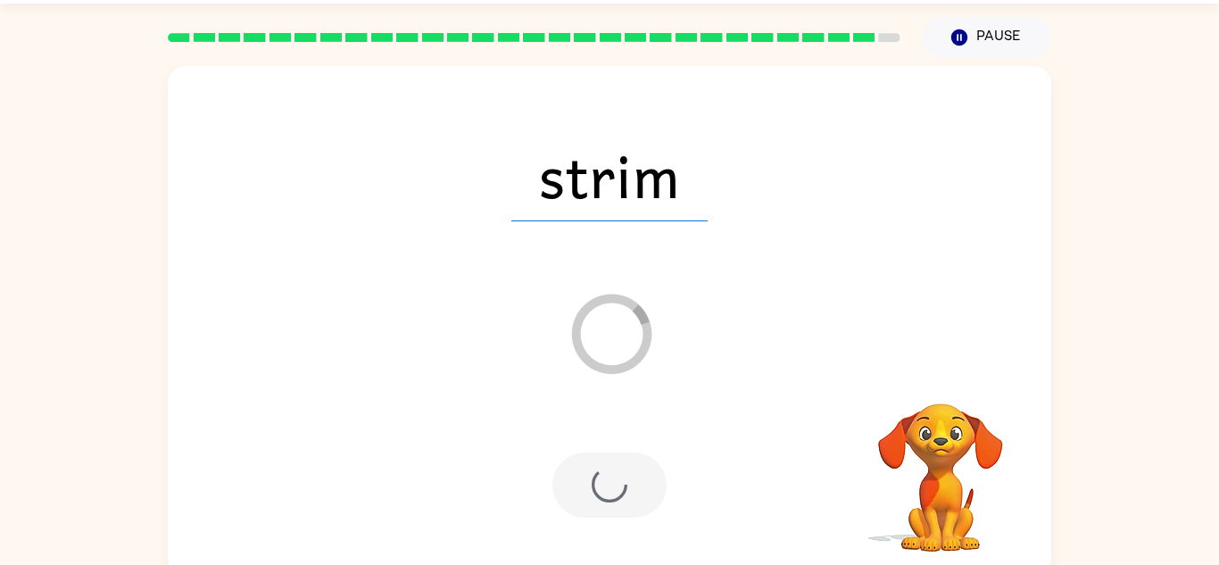
scroll to position [30, 0]
